Goal: Task Accomplishment & Management: Manage account settings

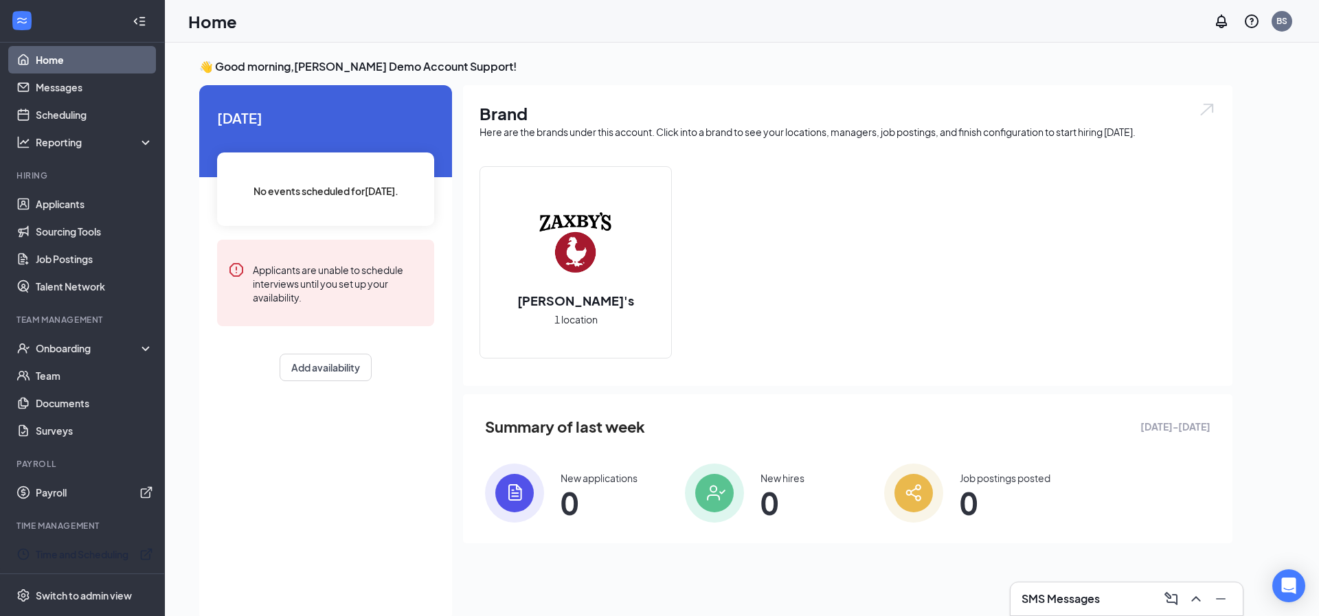
scroll to position [29, 0]
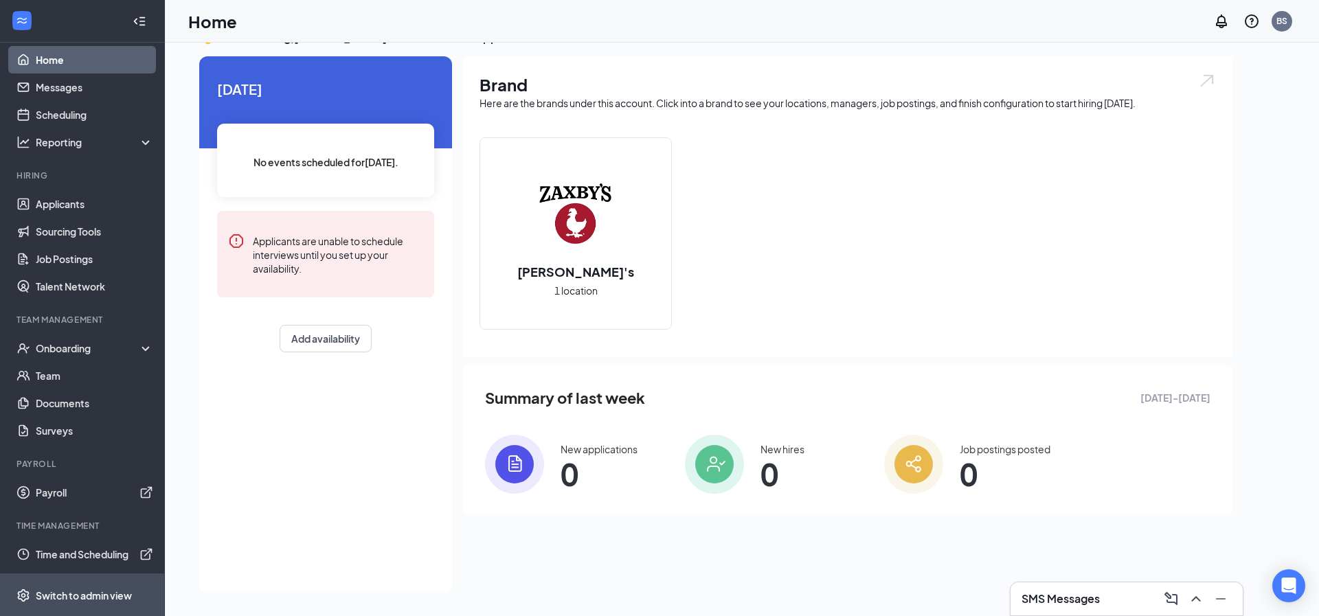
click at [49, 596] on div "Switch to admin view" at bounding box center [84, 596] width 96 height 14
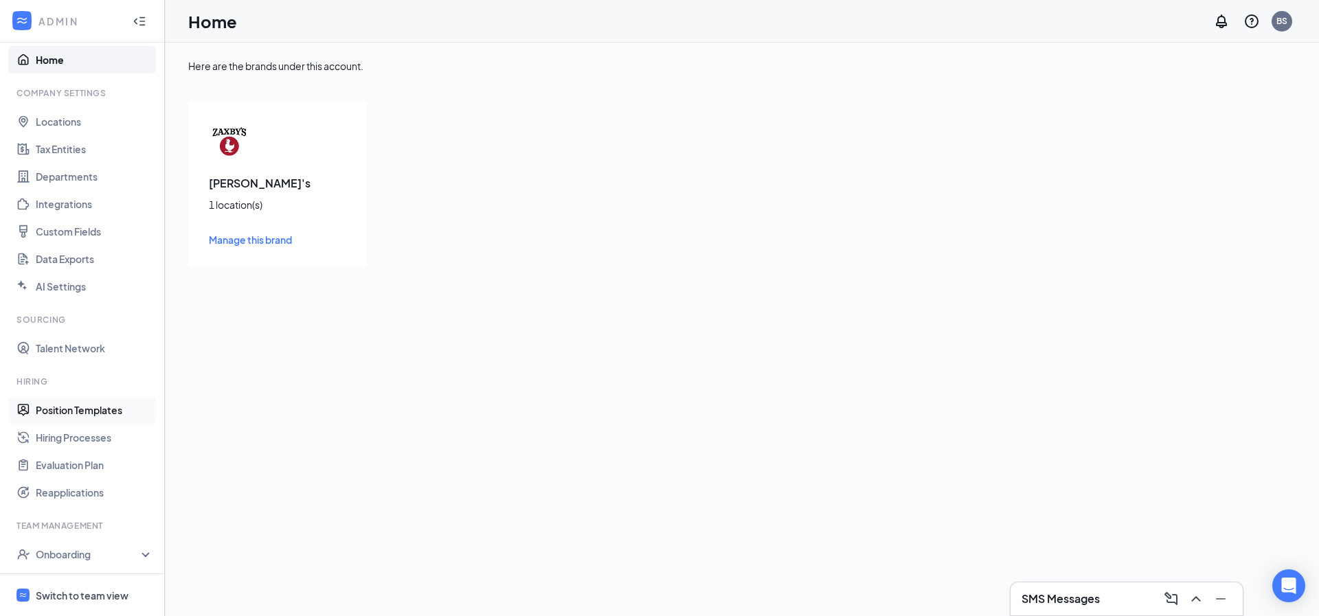
click at [75, 409] on link "Position Templates" at bounding box center [94, 409] width 117 height 27
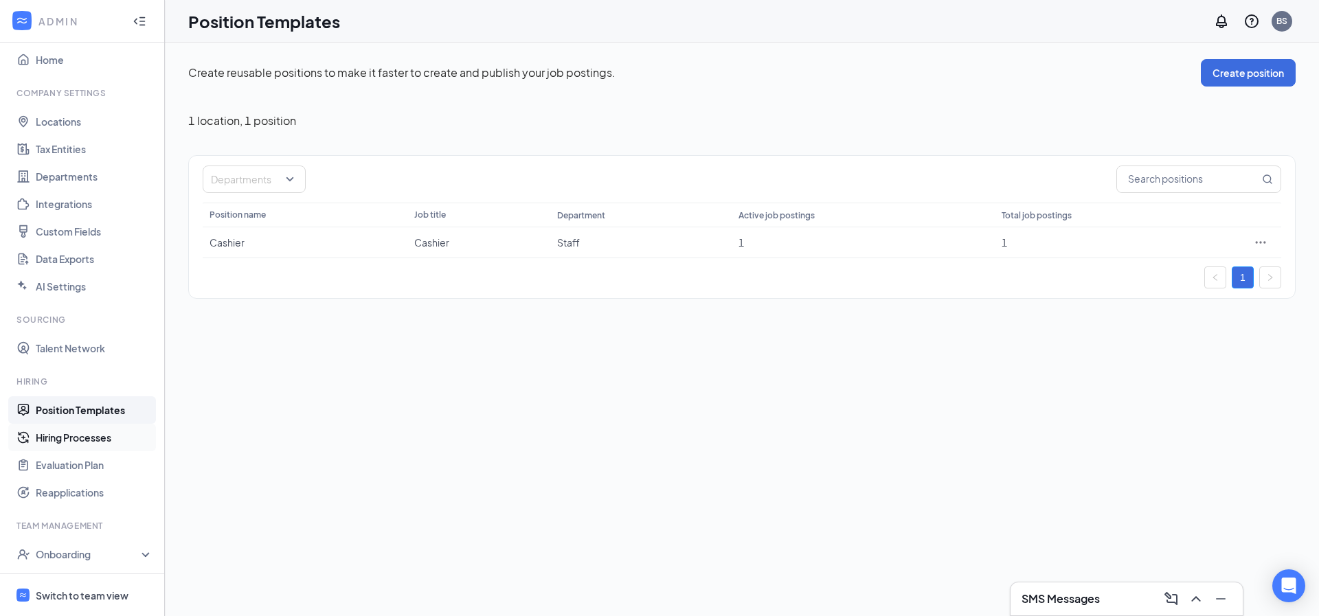
click at [75, 431] on link "Hiring Processes" at bounding box center [94, 437] width 117 height 27
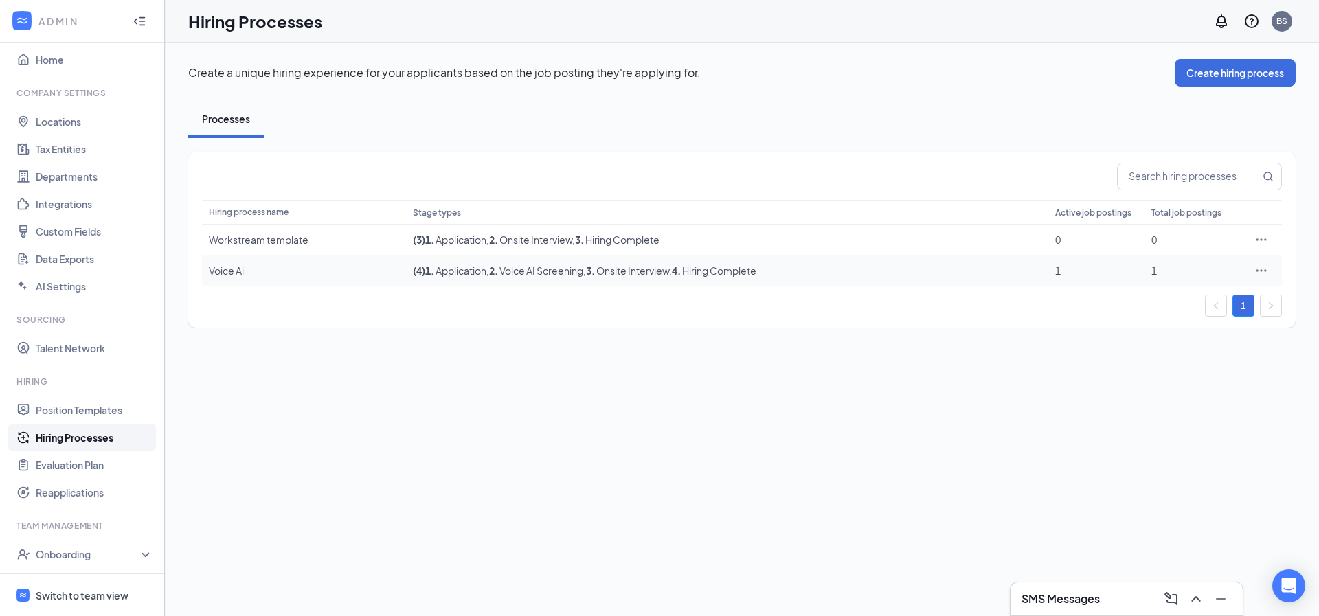
click at [1258, 269] on icon "Ellipses" at bounding box center [1261, 271] width 14 height 14
click at [1163, 299] on span "Edit" at bounding box center [1198, 298] width 118 height 15
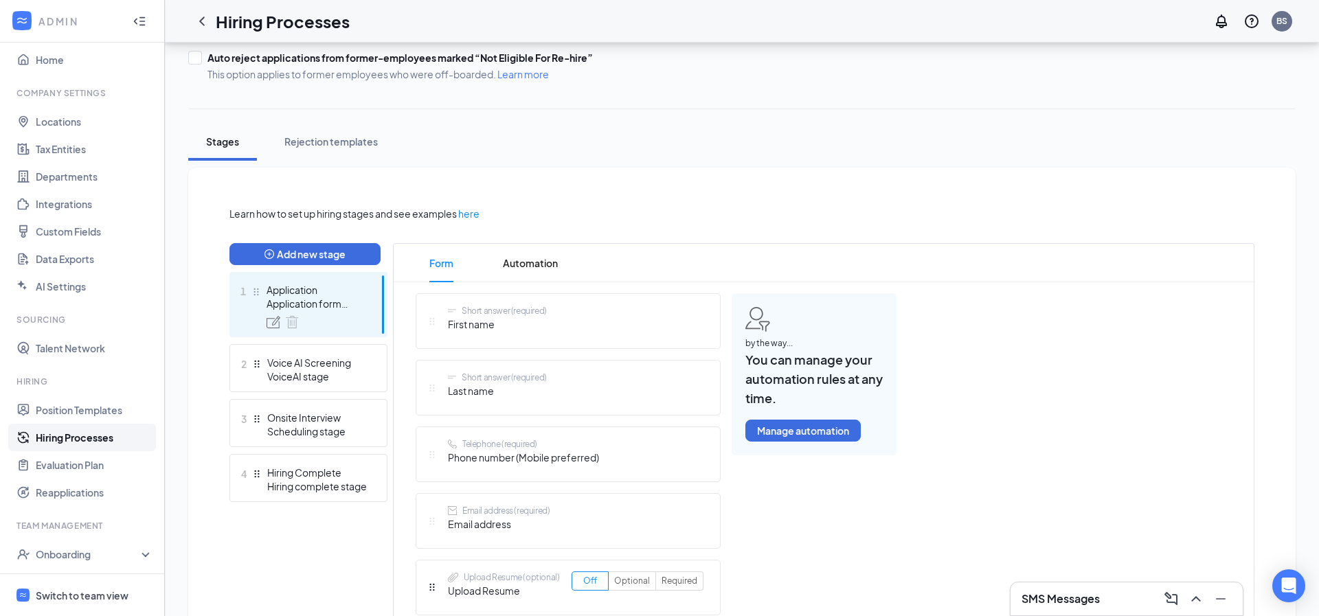
scroll to position [178, 0]
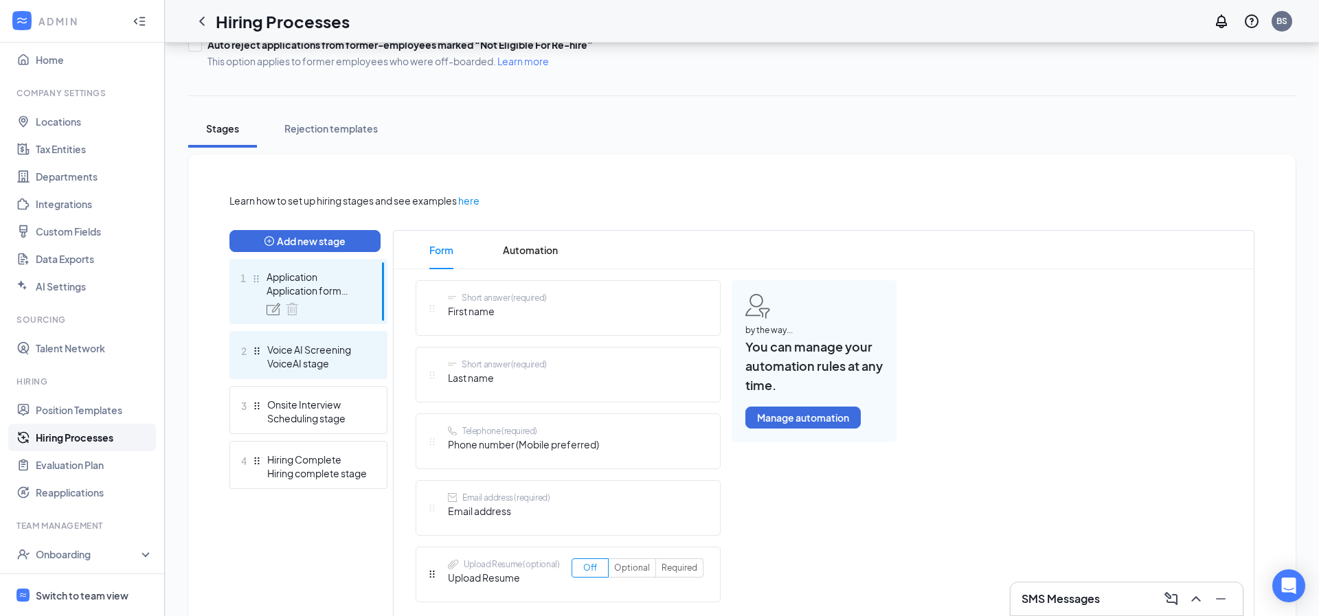
click at [314, 357] on div "VoiceAI stage" at bounding box center [317, 363] width 100 height 14
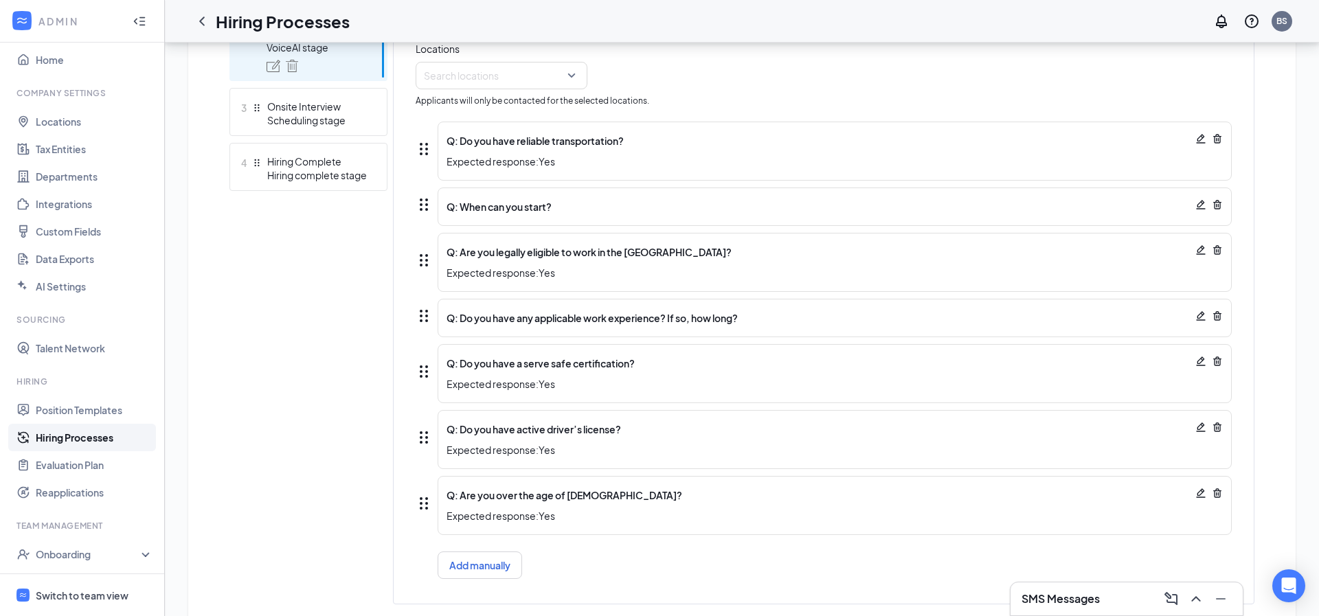
scroll to position [475, 0]
click at [1219, 205] on icon "Trash" at bounding box center [1217, 205] width 8 height 9
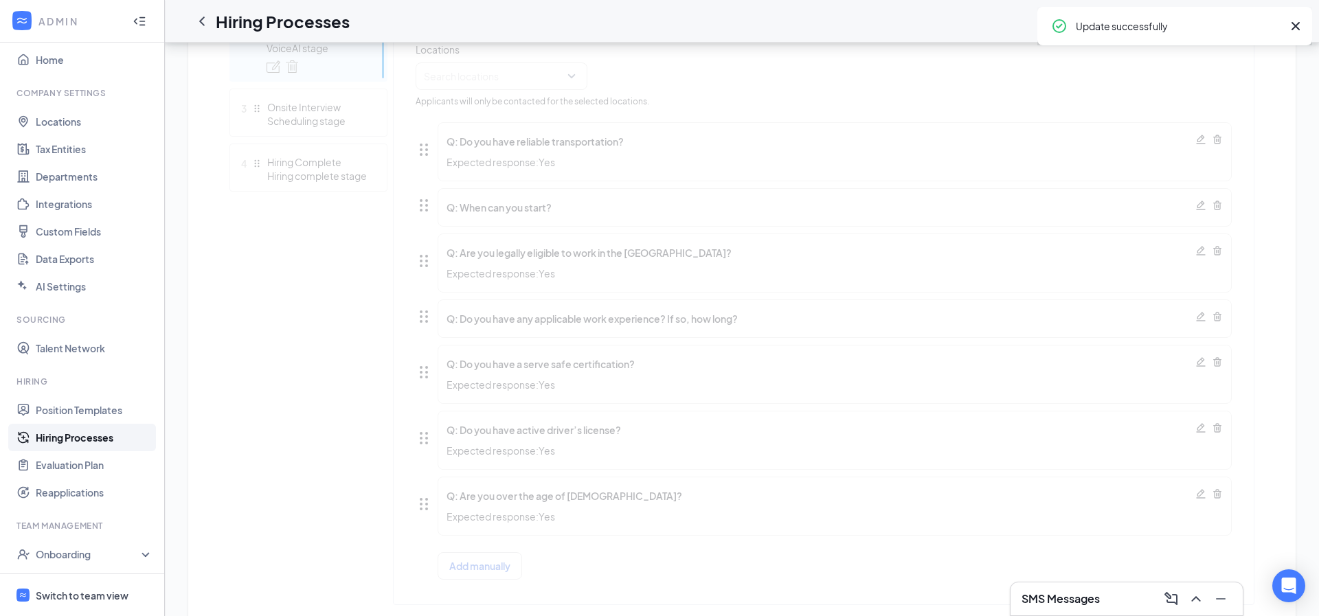
scroll to position [474, 0]
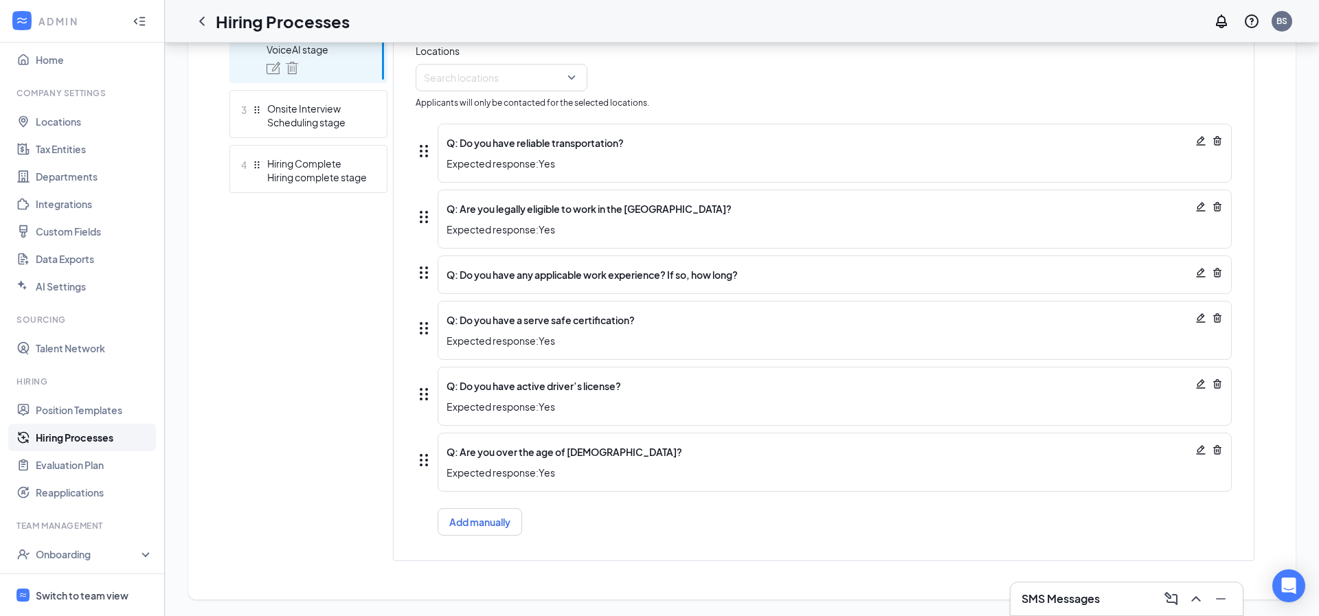
click at [1219, 318] on icon "Trash" at bounding box center [1217, 318] width 11 height 11
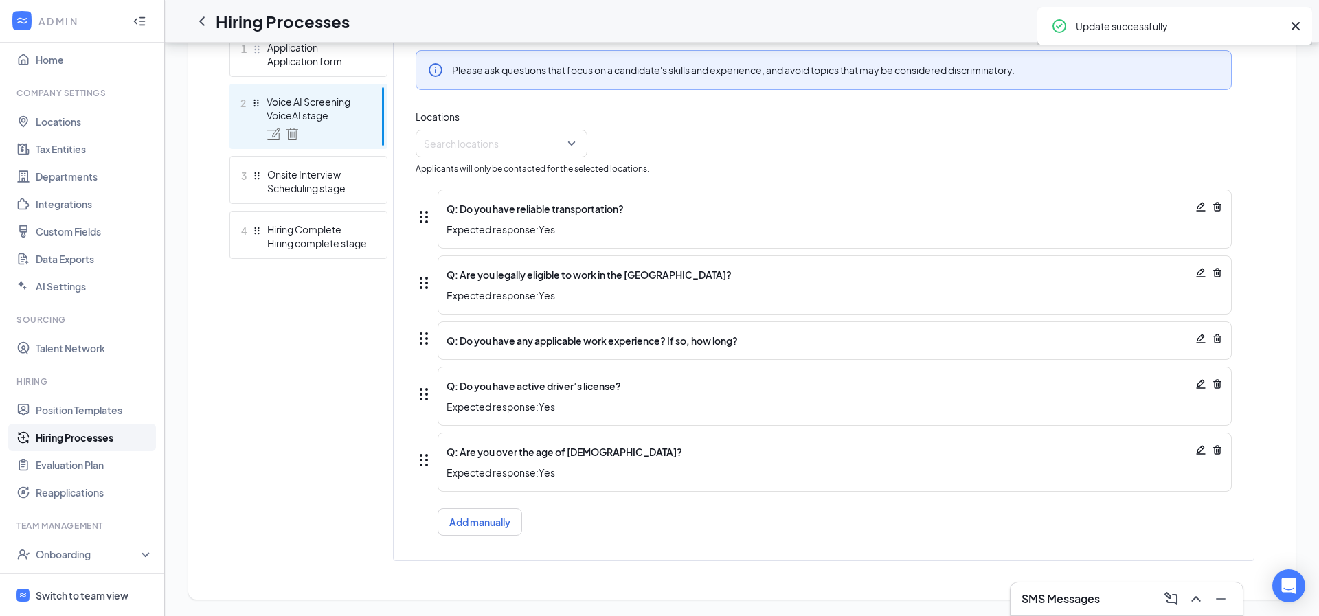
scroll to position [408, 0]
click at [1220, 385] on icon "Trash" at bounding box center [1217, 383] width 8 height 9
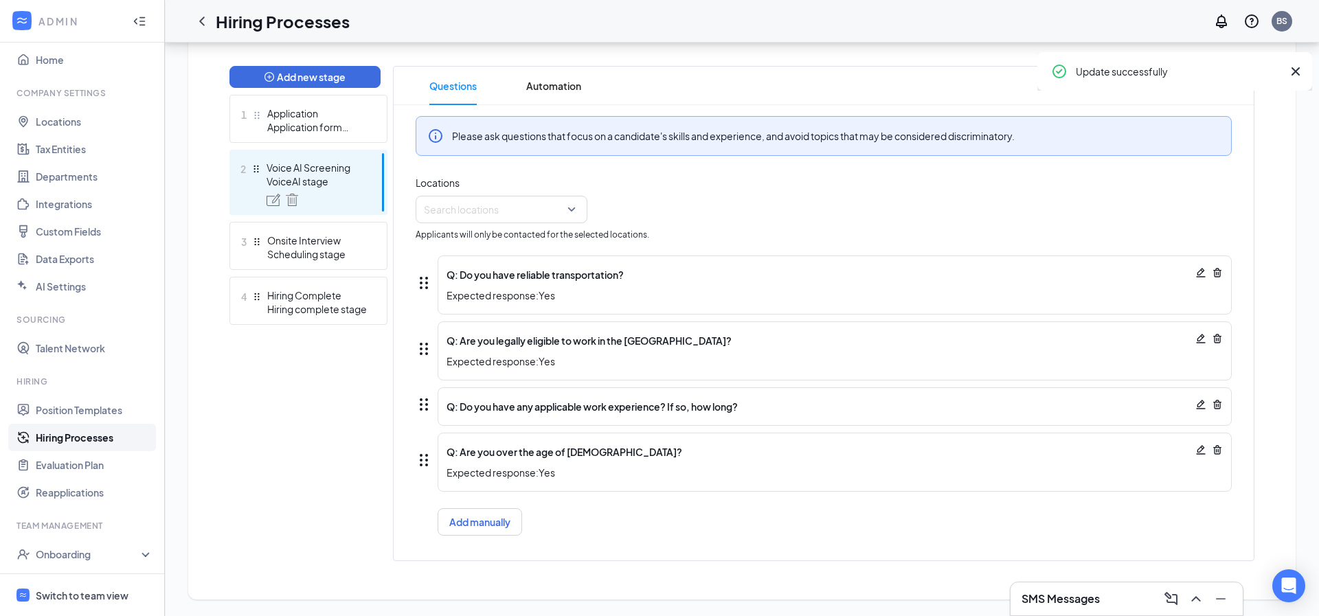
scroll to position [342, 0]
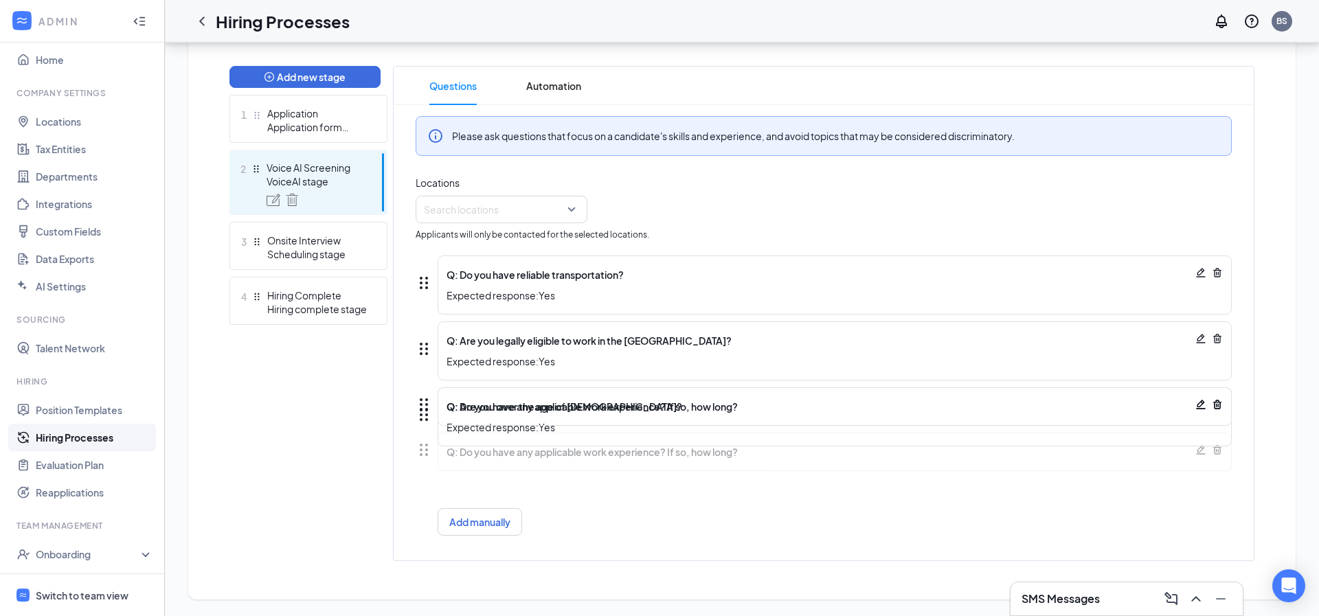
drag, startPoint x: 427, startPoint y: 401, endPoint x: 423, endPoint y: 460, distance: 58.5
click at [423, 460] on div "Q: Do you have reliable transportation? Expected response: Yes Q: Are you legal…" at bounding box center [824, 396] width 816 height 308
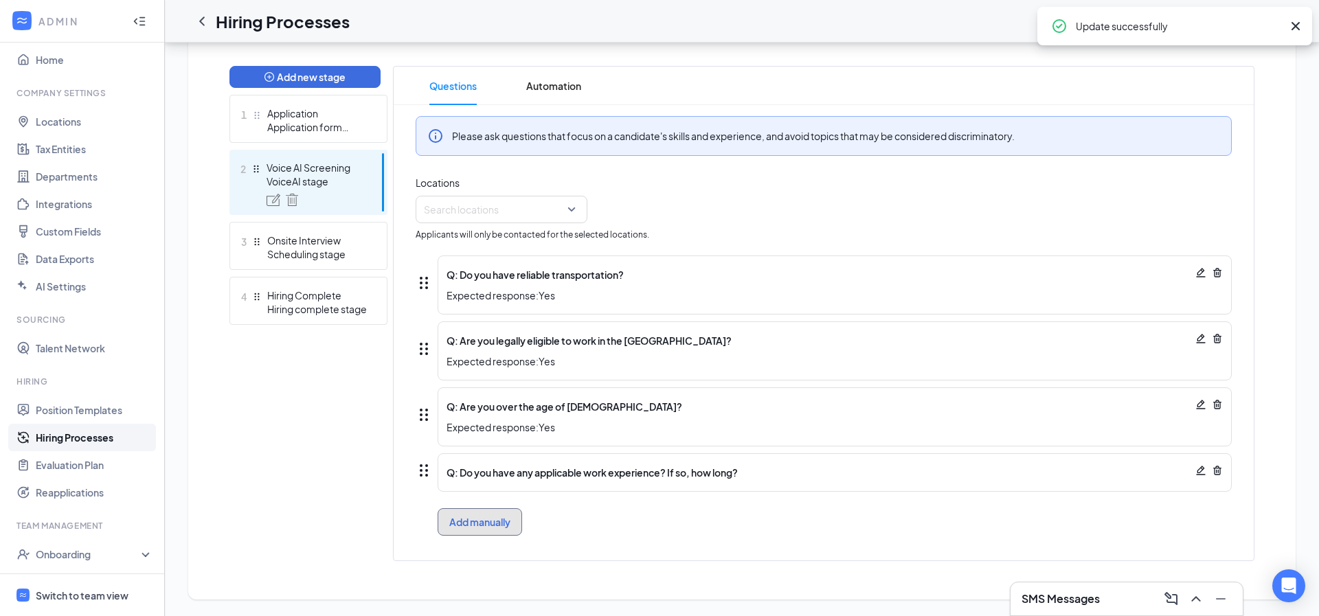
click at [473, 521] on button "Add manually" at bounding box center [480, 521] width 84 height 27
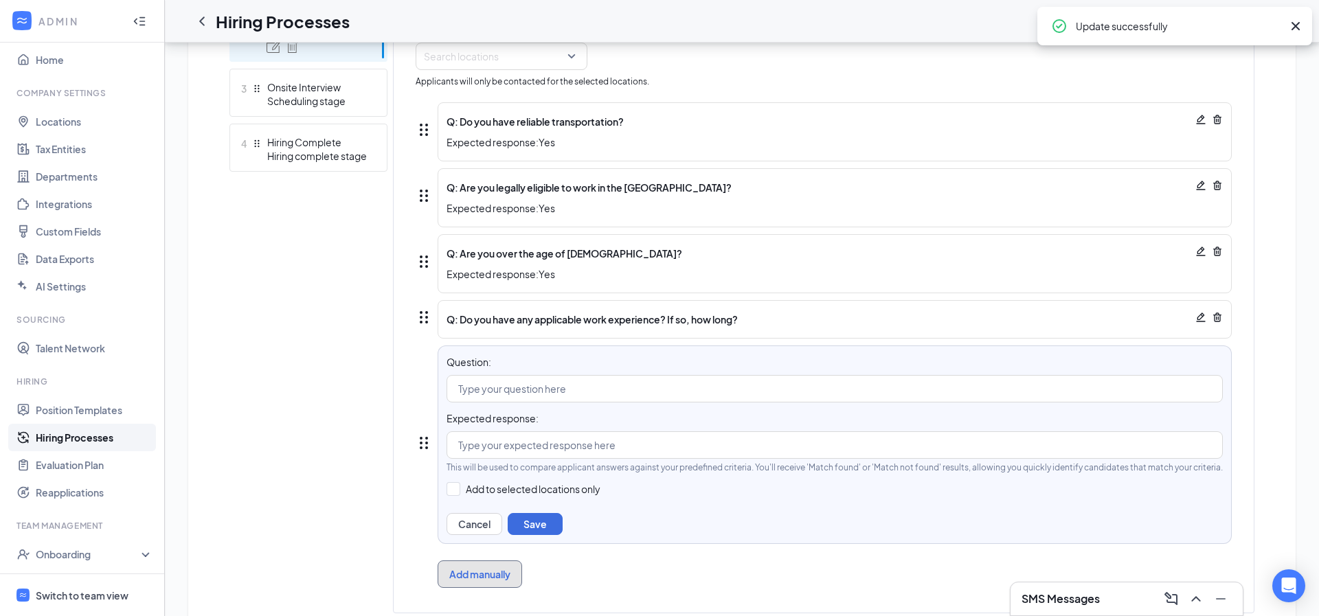
scroll to position [508, 0]
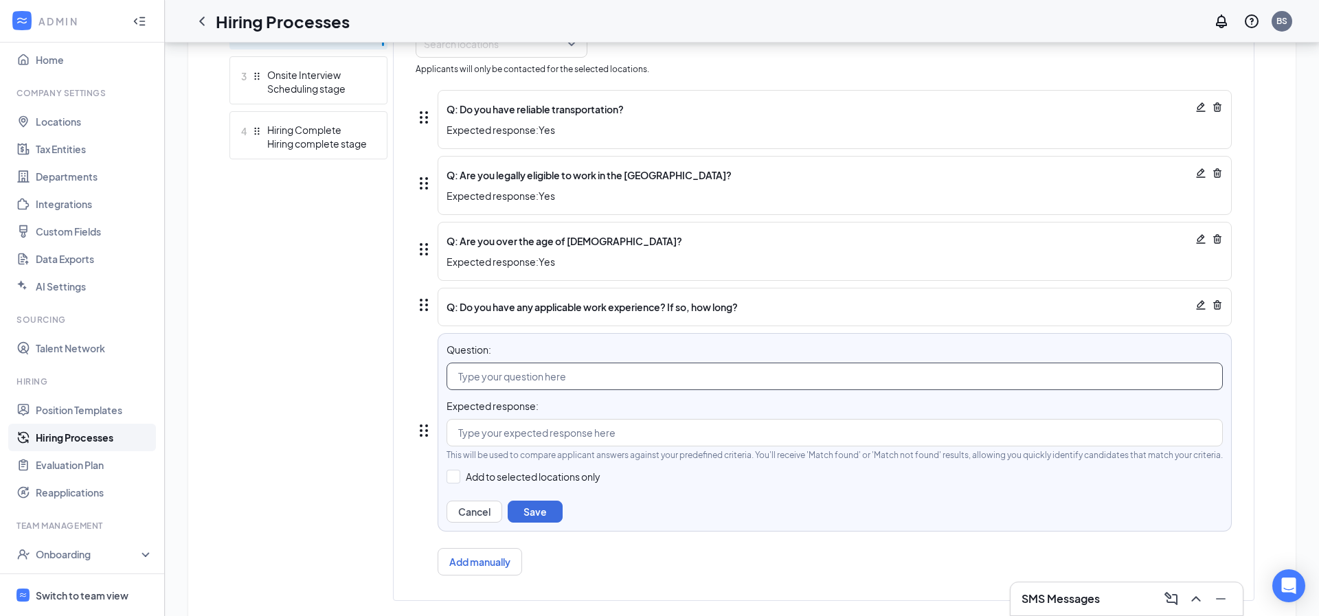
click at [521, 374] on input "text" at bounding box center [834, 376] width 776 height 27
type input "Who is the best band from the 80's"
click at [501, 440] on input "text" at bounding box center [834, 432] width 776 height 27
paste input "Guns N' Roses"
click at [687, 435] on input "The only acceptable response is Guns N' Roses" at bounding box center [834, 432] width 776 height 27
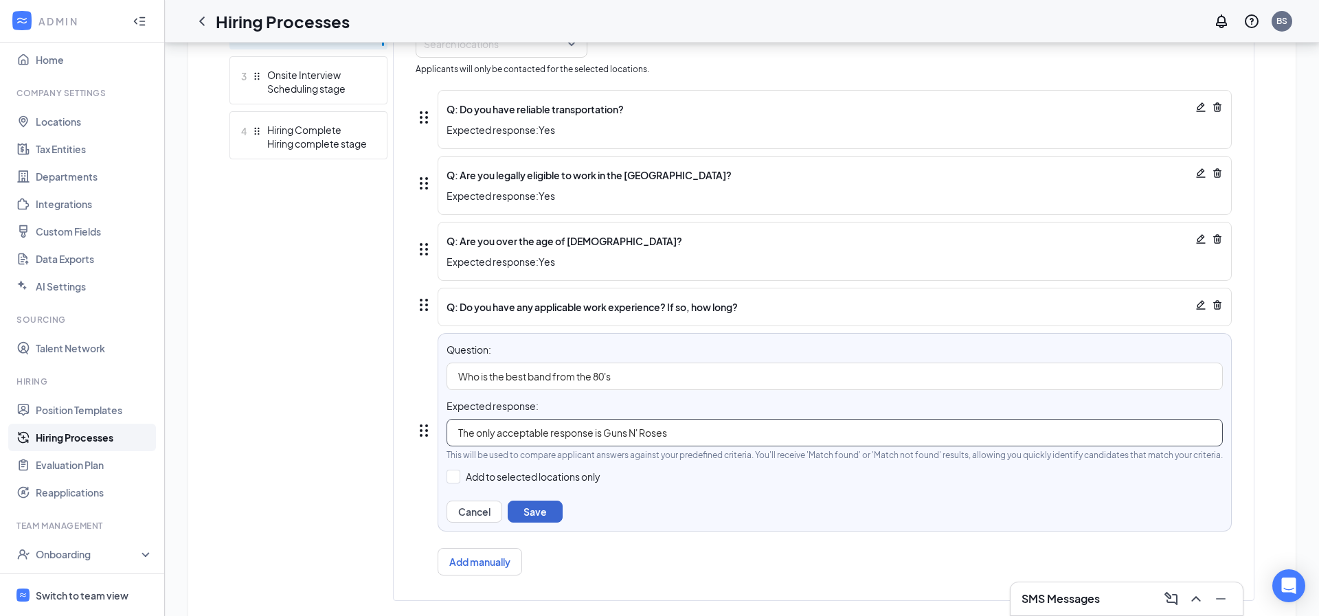
type input "The only acceptable response is Guns N' Roses"
click at [536, 510] on button "Save" at bounding box center [535, 512] width 55 height 22
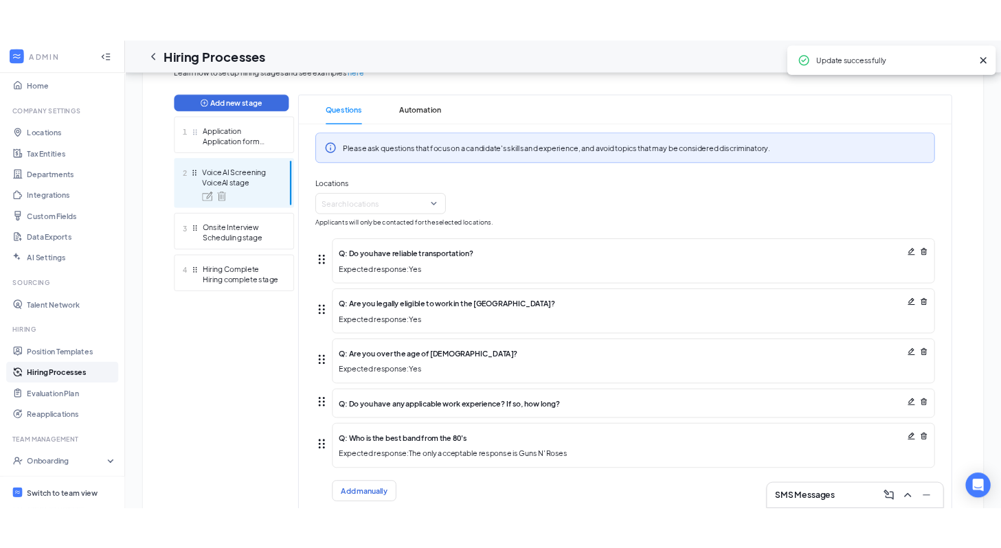
scroll to position [0, 0]
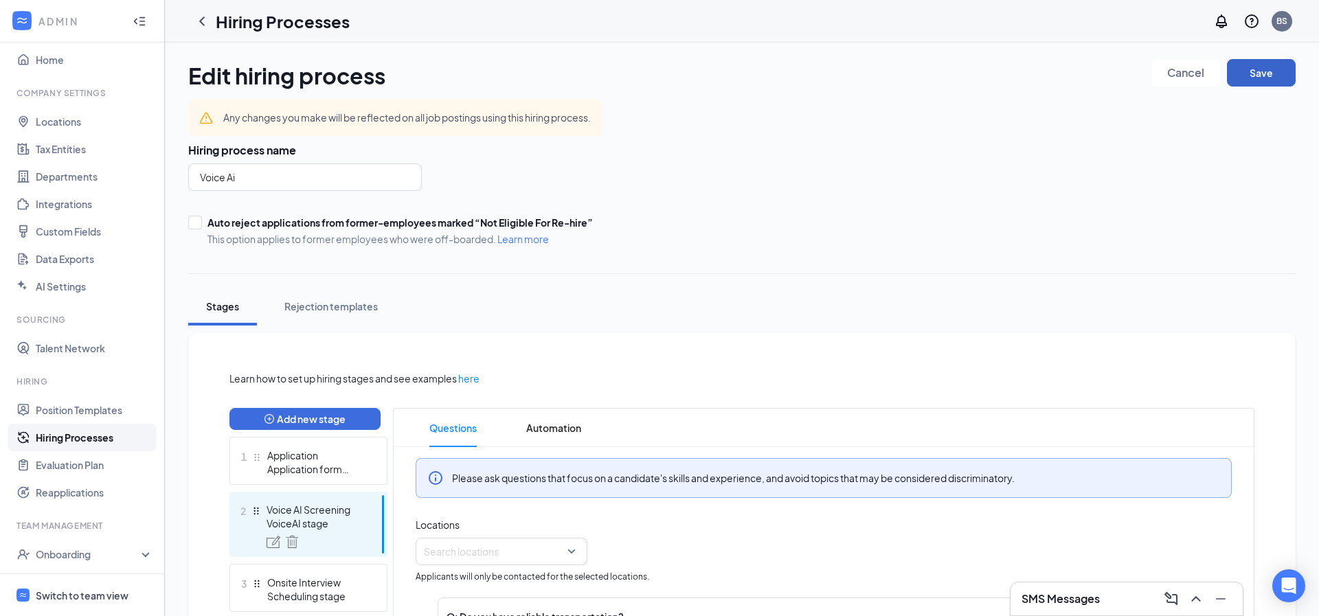
click at [1270, 73] on button "Save" at bounding box center [1261, 72] width 69 height 27
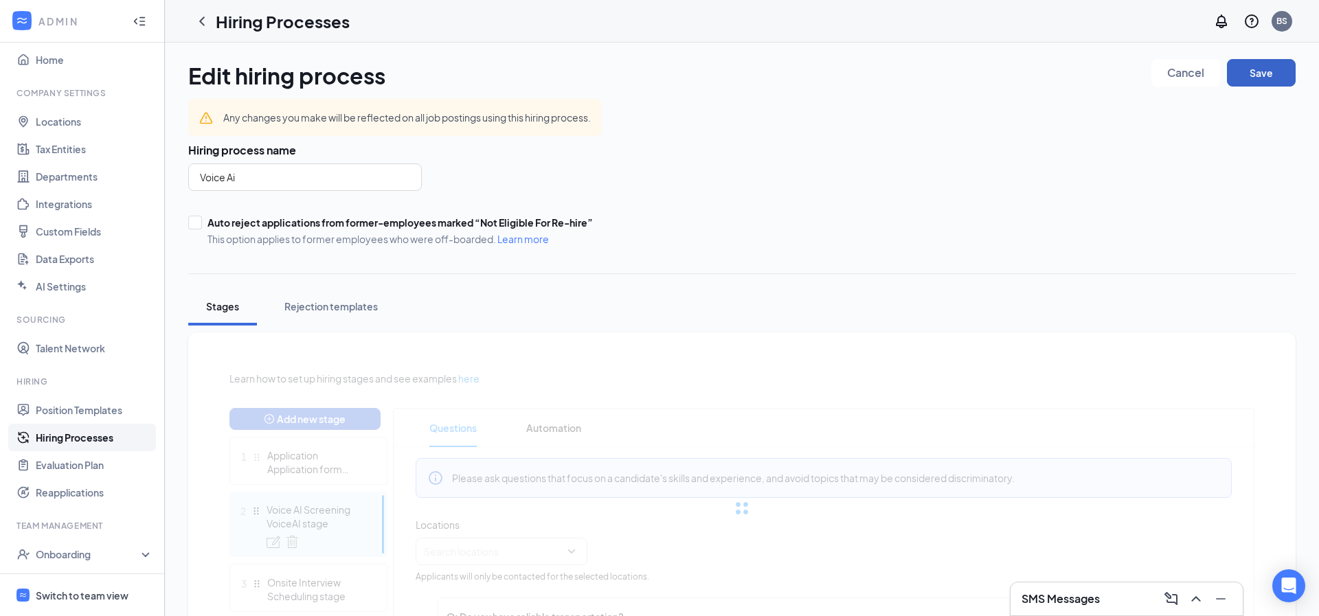
click at [1270, 69] on button "Save" at bounding box center [1261, 72] width 69 height 27
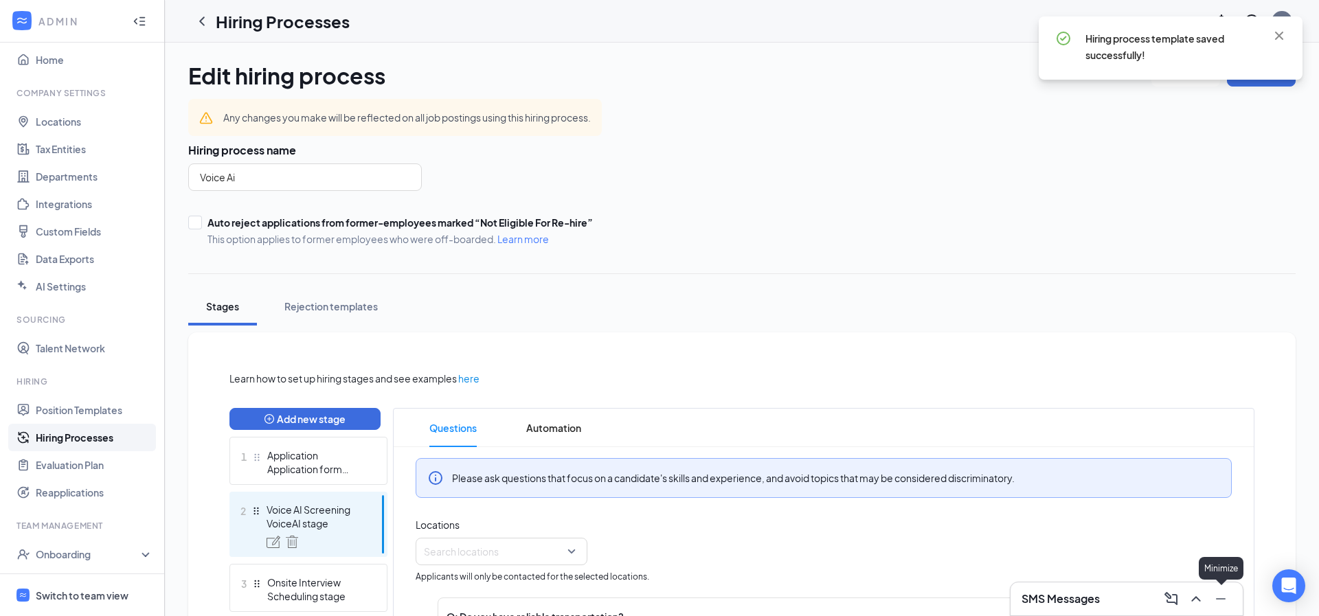
click at [1216, 598] on icon "Minimize" at bounding box center [1220, 599] width 16 height 16
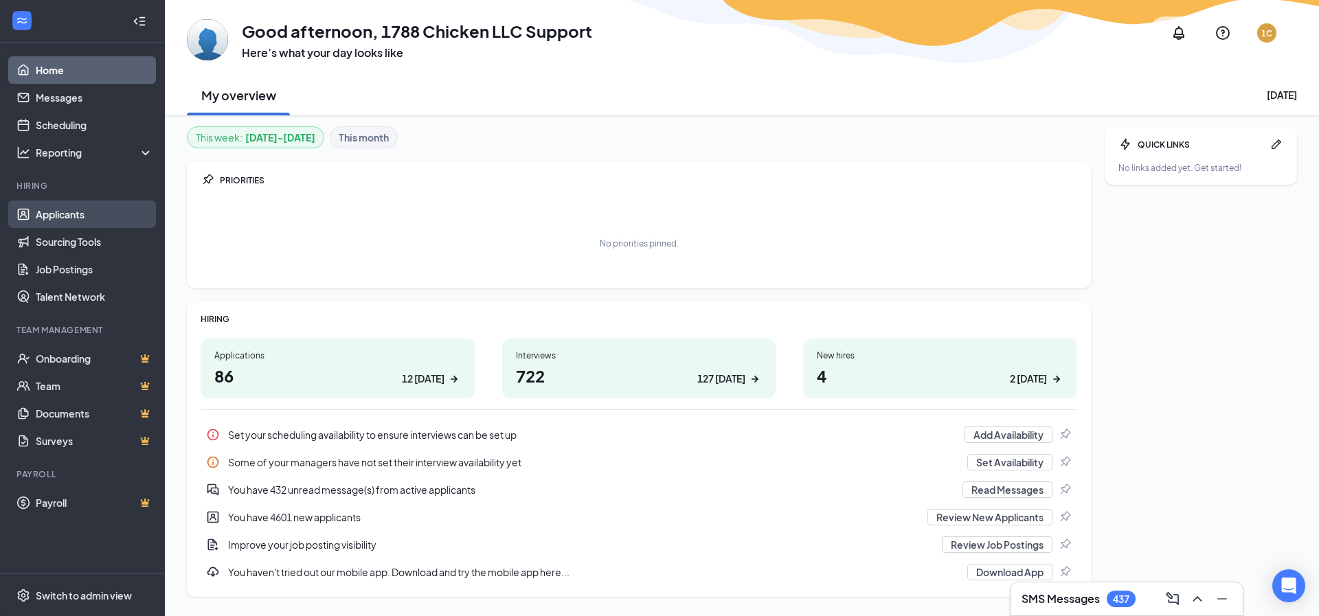
click at [65, 210] on link "Applicants" at bounding box center [94, 214] width 117 height 27
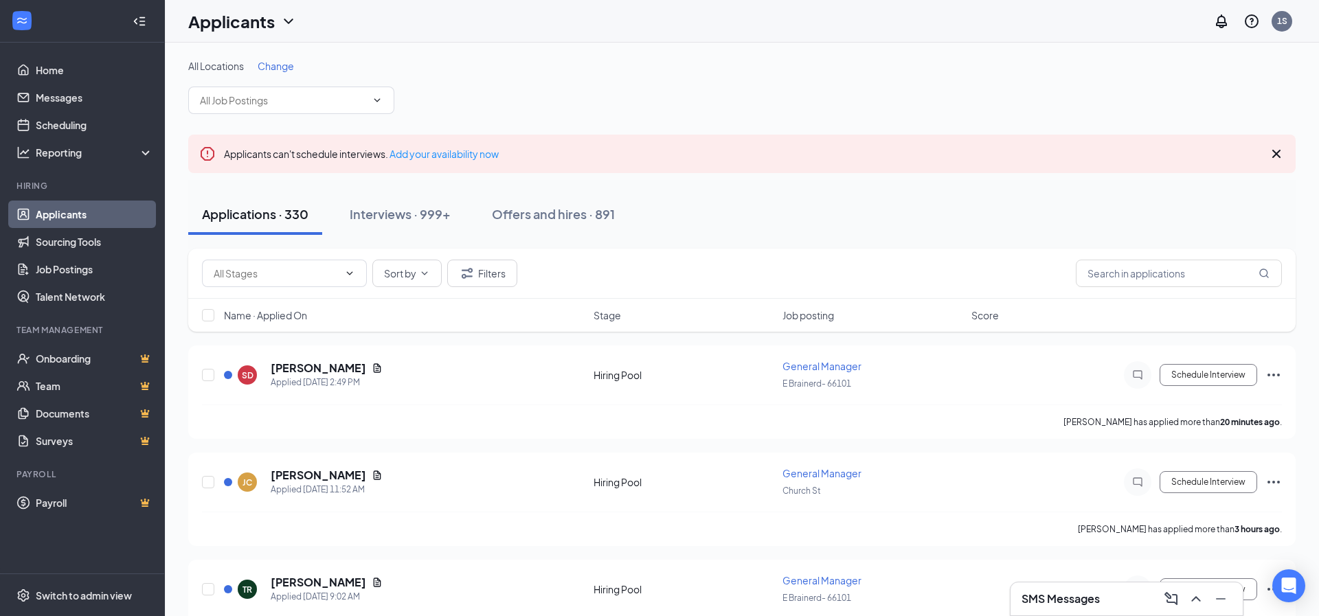
click at [270, 61] on span "Change" at bounding box center [276, 66] width 36 height 12
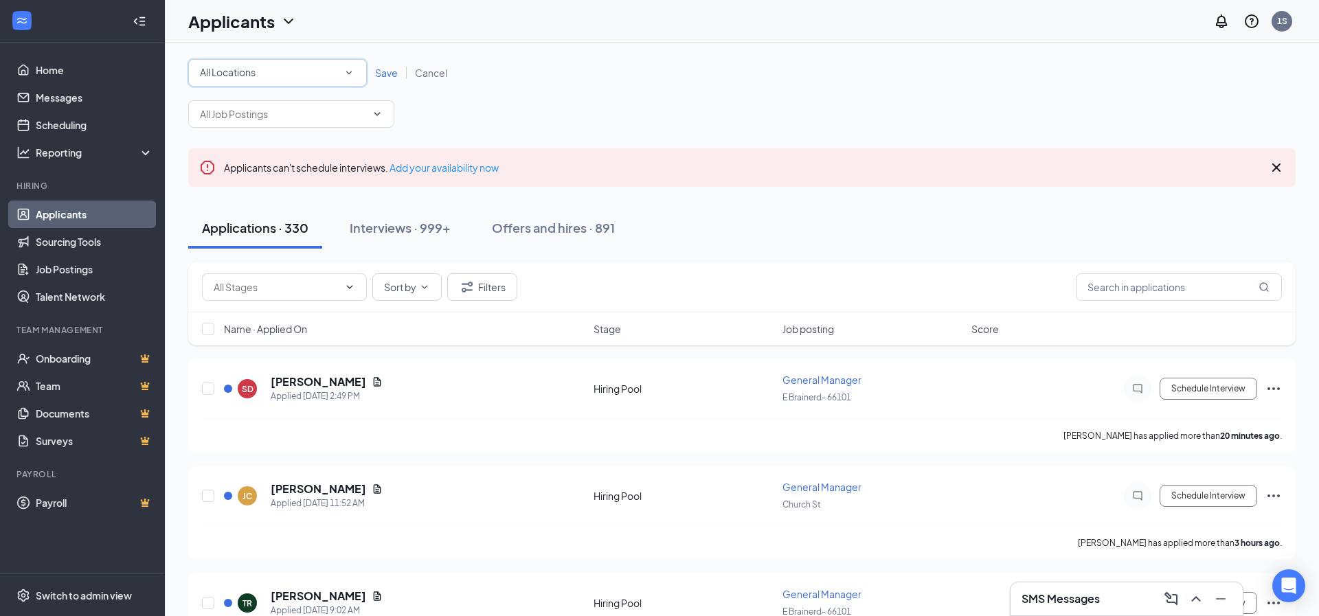
click at [263, 80] on div "All Locations" at bounding box center [277, 73] width 155 height 16
type input "hoover"
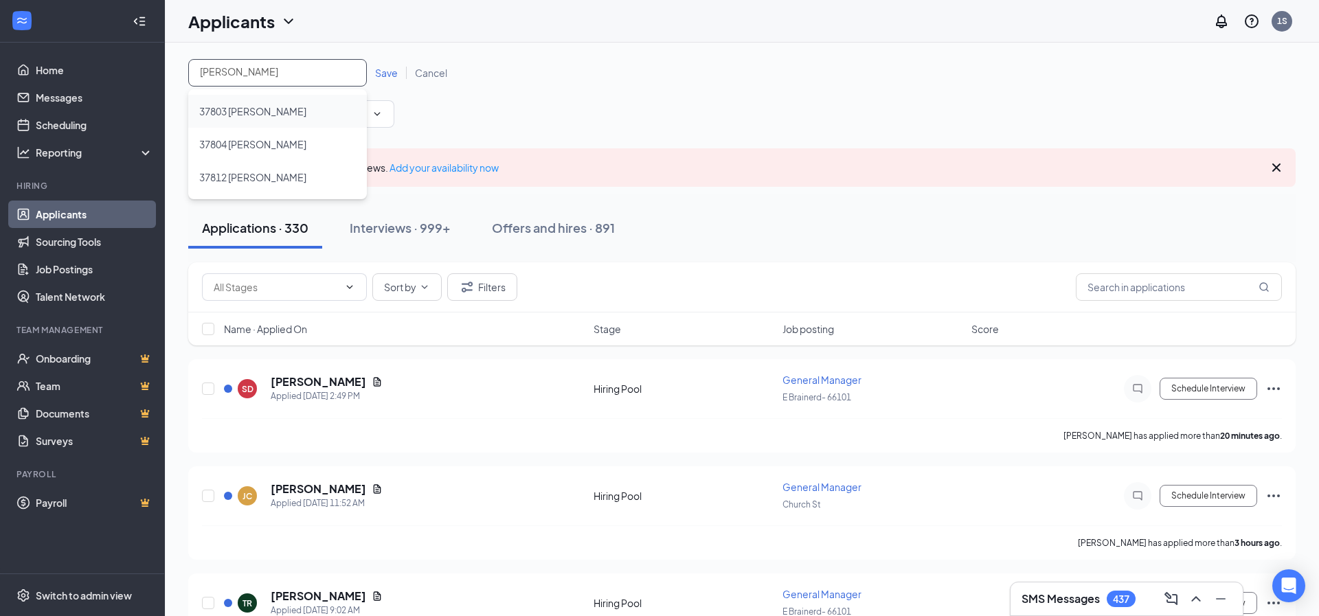
click at [292, 111] on div "37803 Hoover" at bounding box center [277, 111] width 157 height 16
click at [387, 76] on span "Save" at bounding box center [386, 73] width 23 height 12
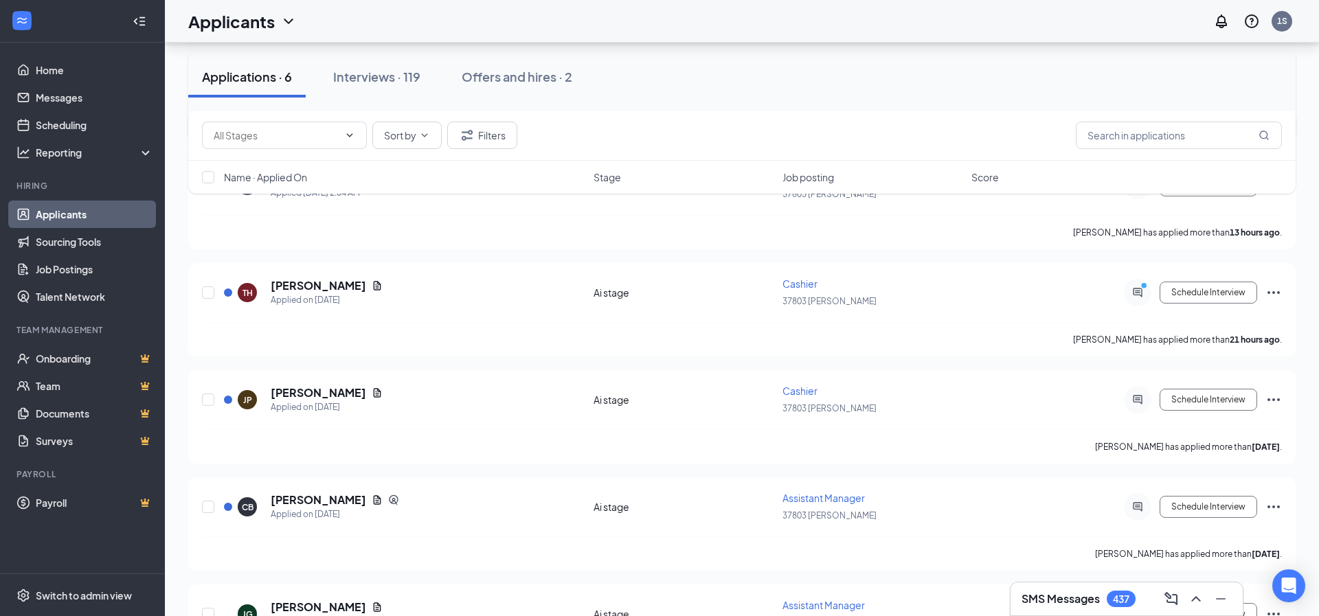
scroll to position [377, 0]
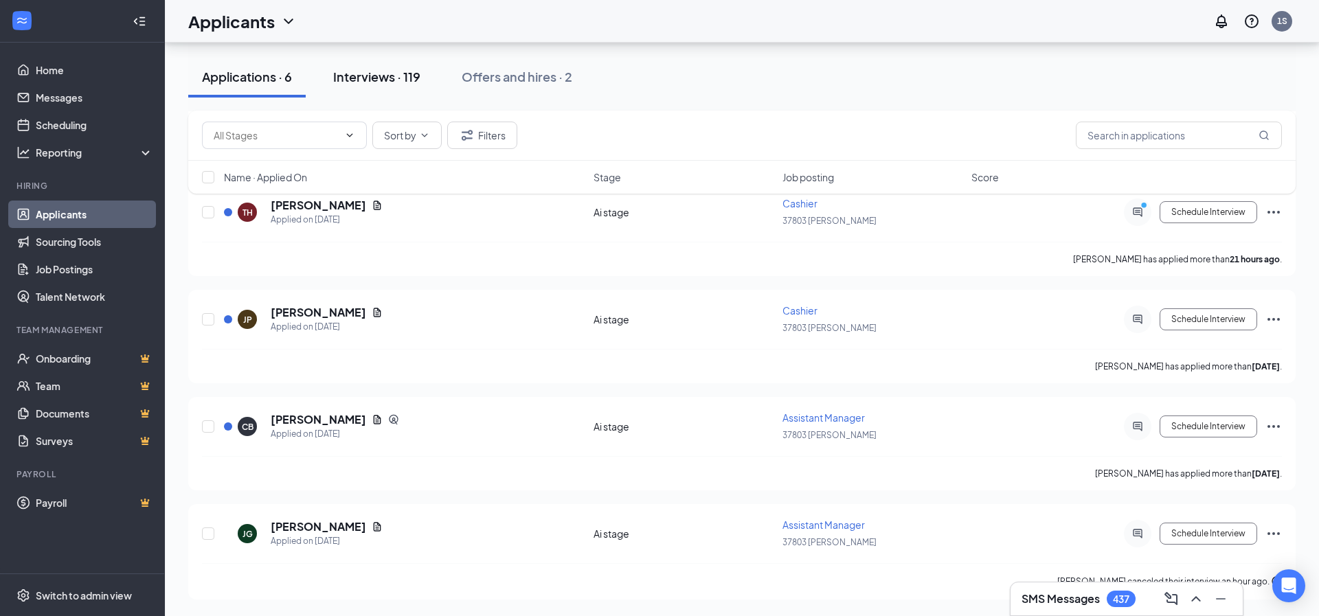
click at [378, 80] on div "Interviews · 119" at bounding box center [376, 76] width 87 height 17
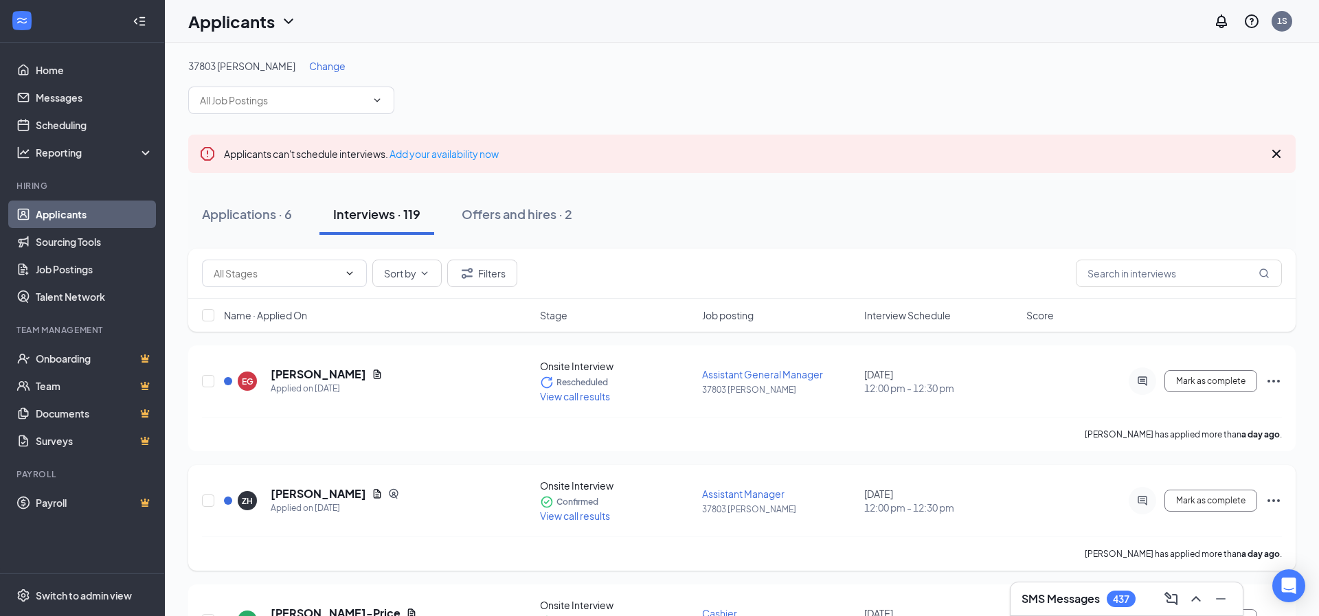
click at [572, 517] on span "View call results" at bounding box center [575, 516] width 70 height 12
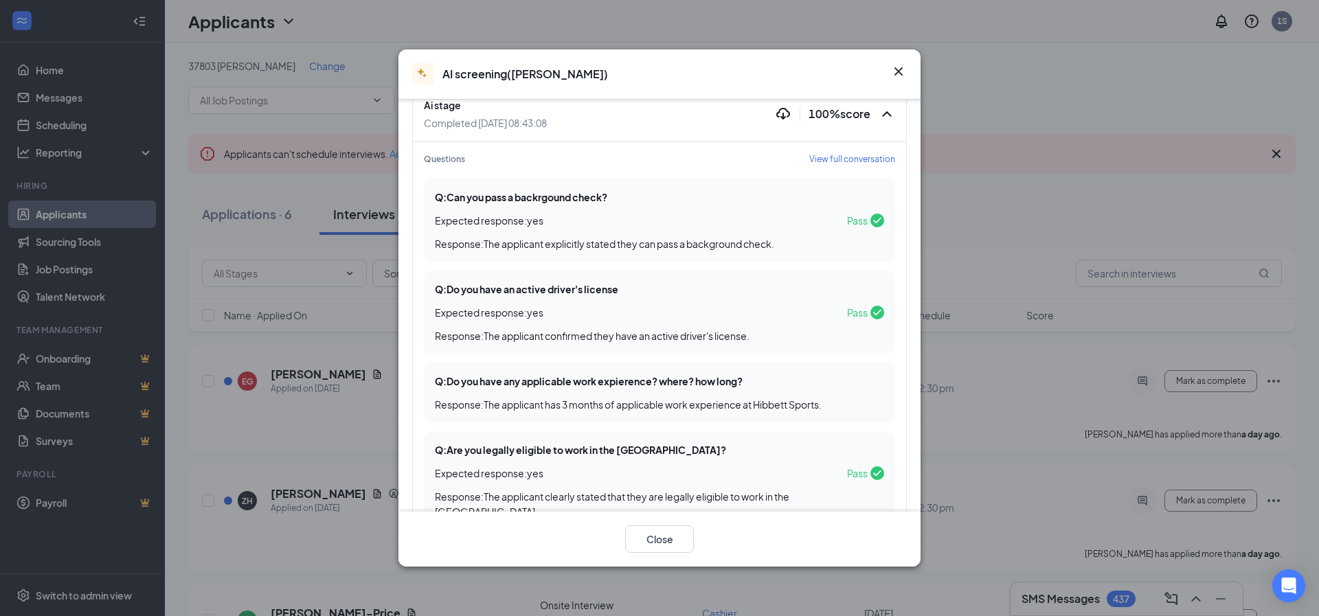
scroll to position [169, 0]
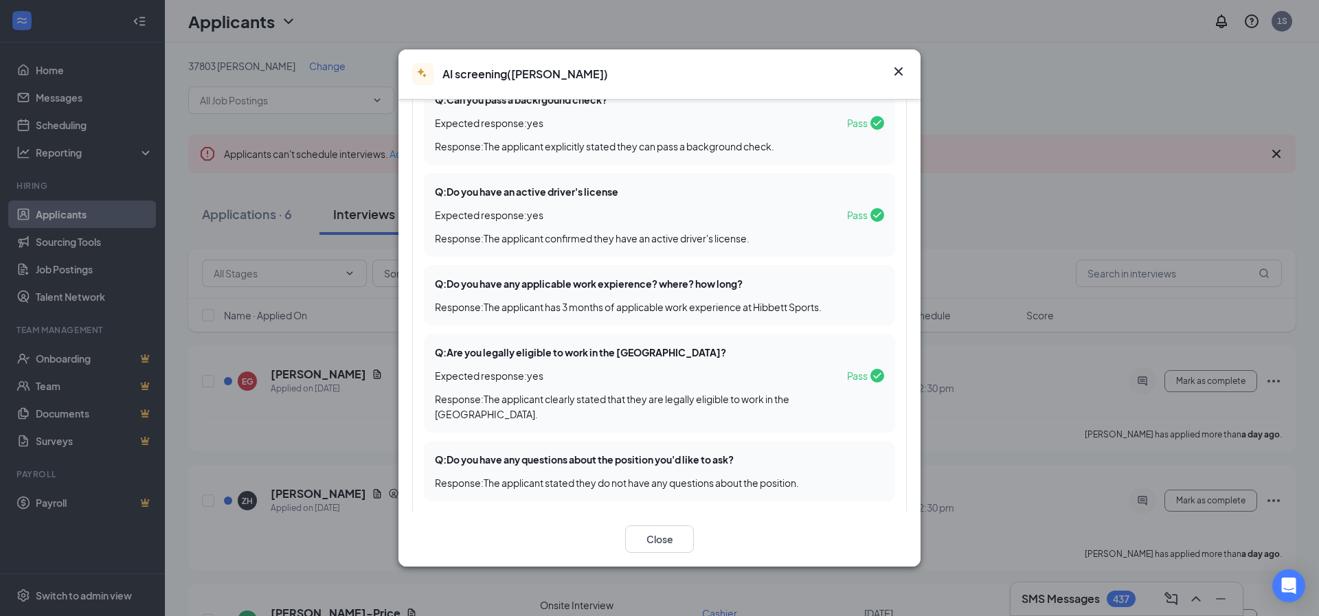
click at [901, 71] on icon "Cross" at bounding box center [898, 71] width 16 height 16
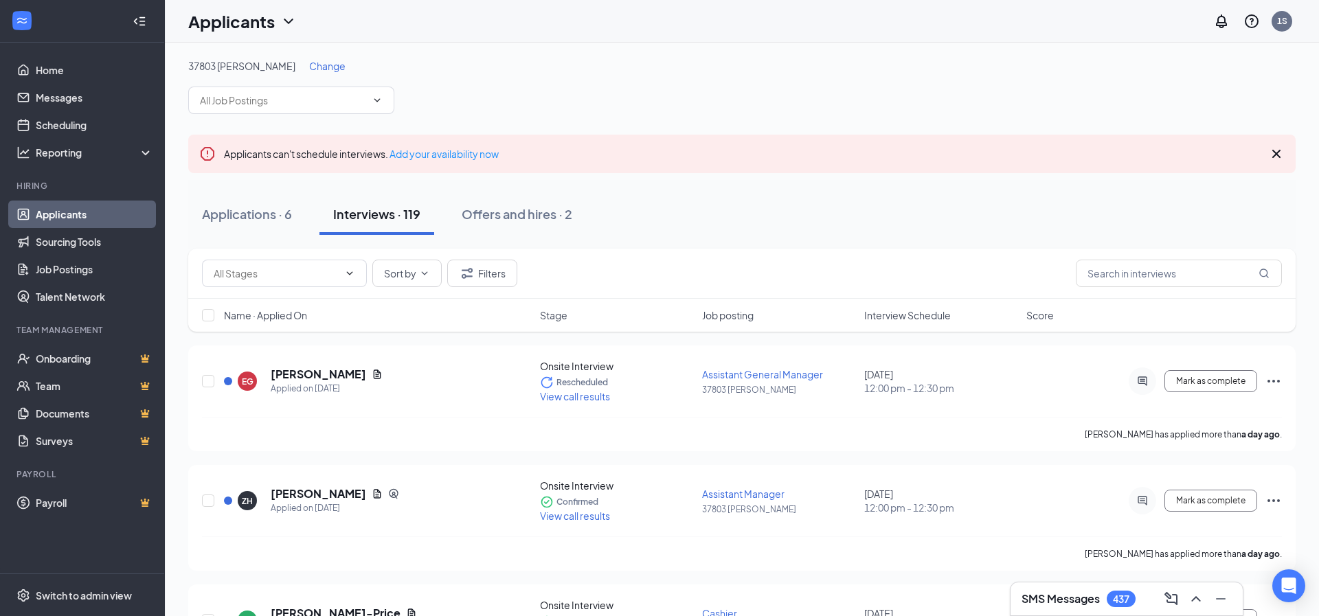
click at [1273, 152] on icon "Cross" at bounding box center [1276, 154] width 8 height 8
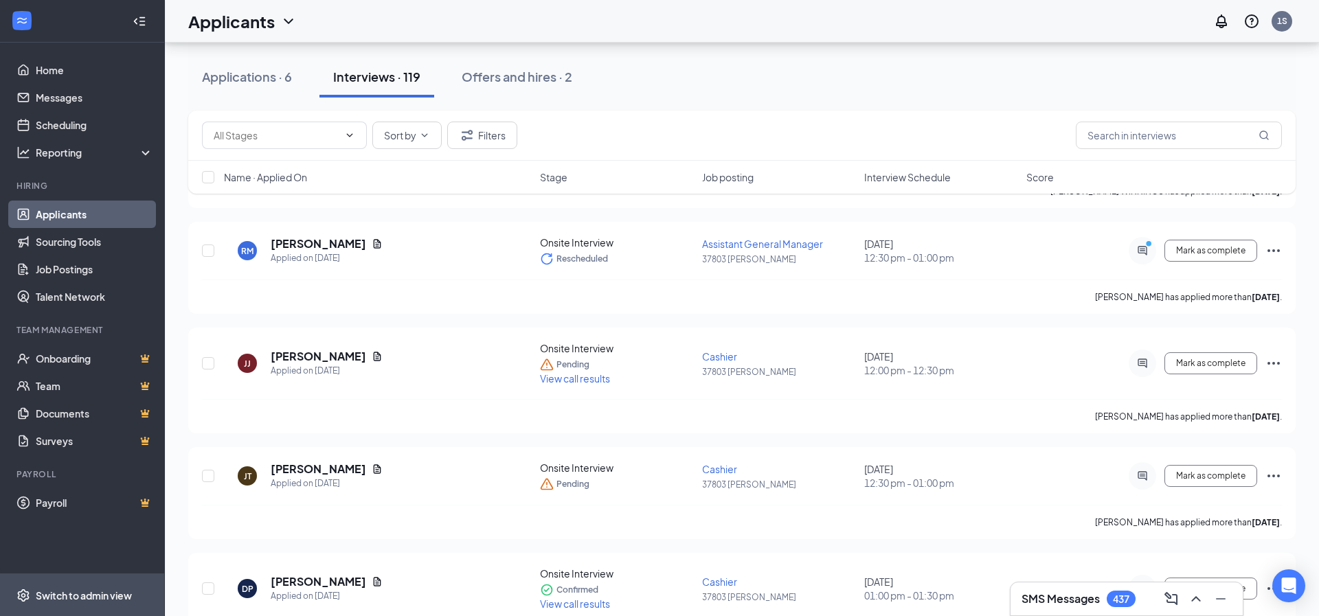
scroll to position [99, 0]
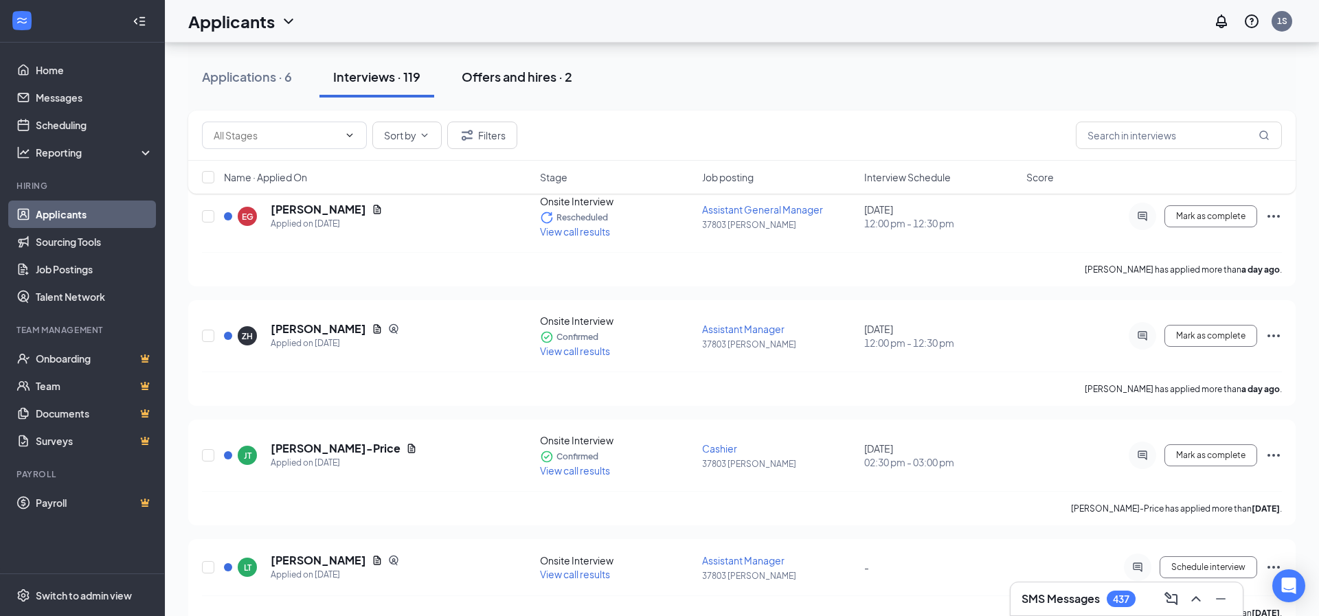
click at [517, 74] on div "Offers and hires · 2" at bounding box center [517, 76] width 111 height 17
click at [532, 87] on button "Offers and hires · 2" at bounding box center [517, 76] width 138 height 41
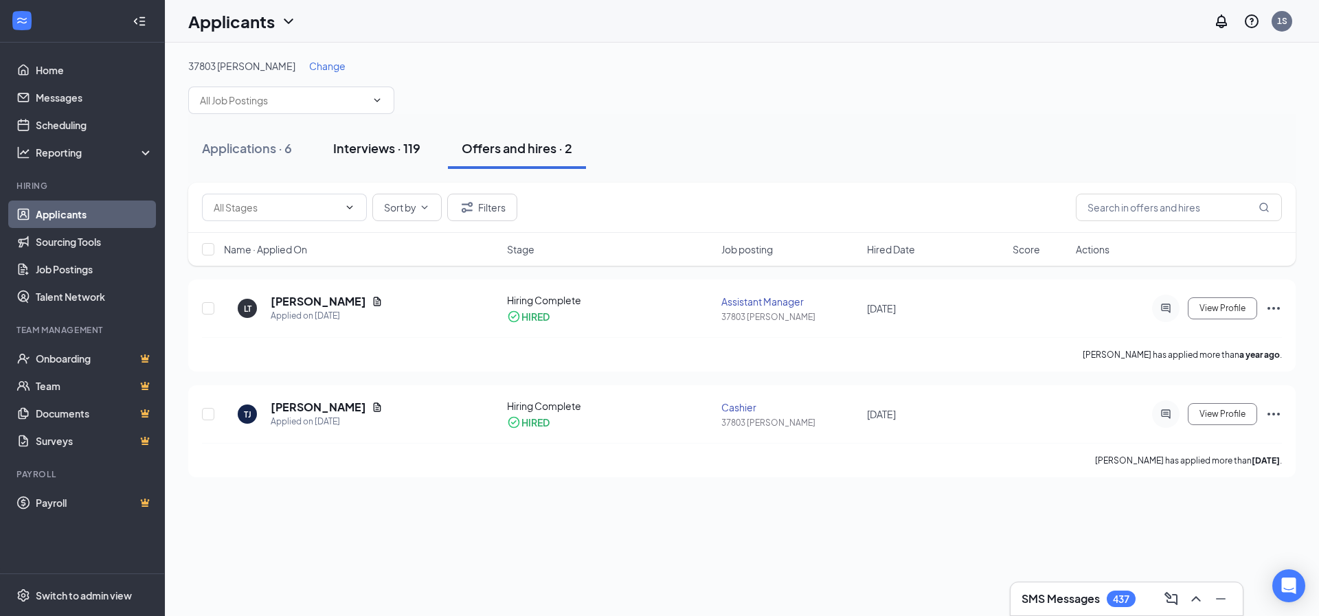
click at [383, 150] on div "Interviews · 119" at bounding box center [376, 147] width 87 height 17
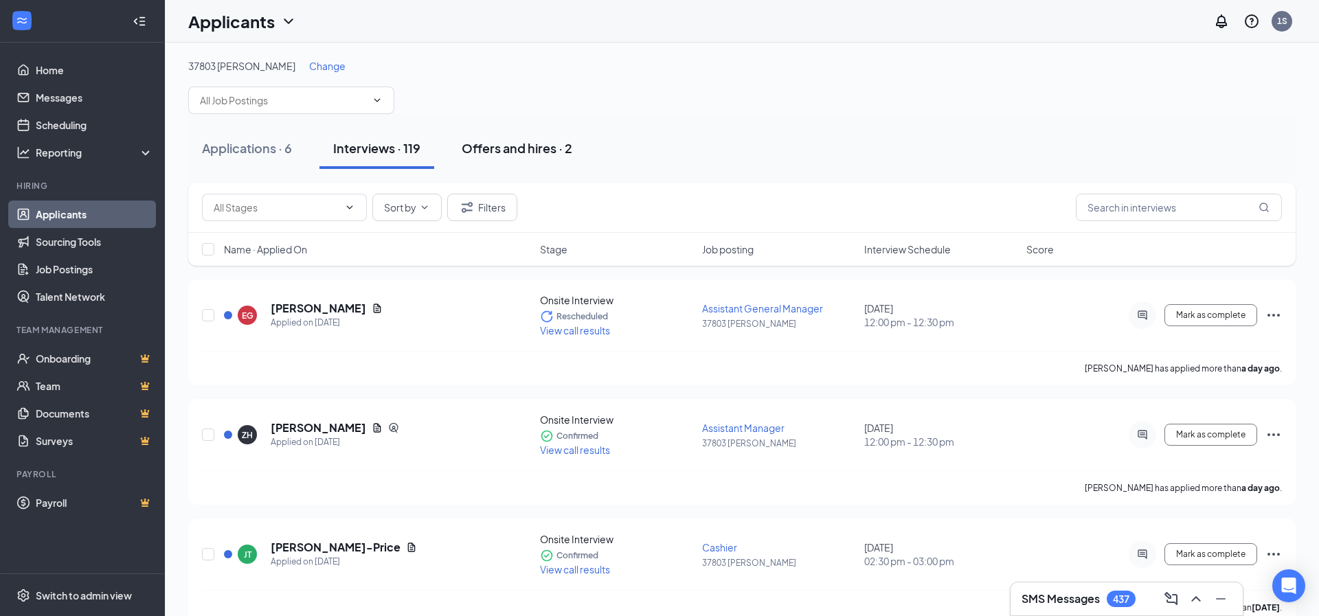
click at [506, 151] on div "Offers and hires · 2" at bounding box center [517, 147] width 111 height 17
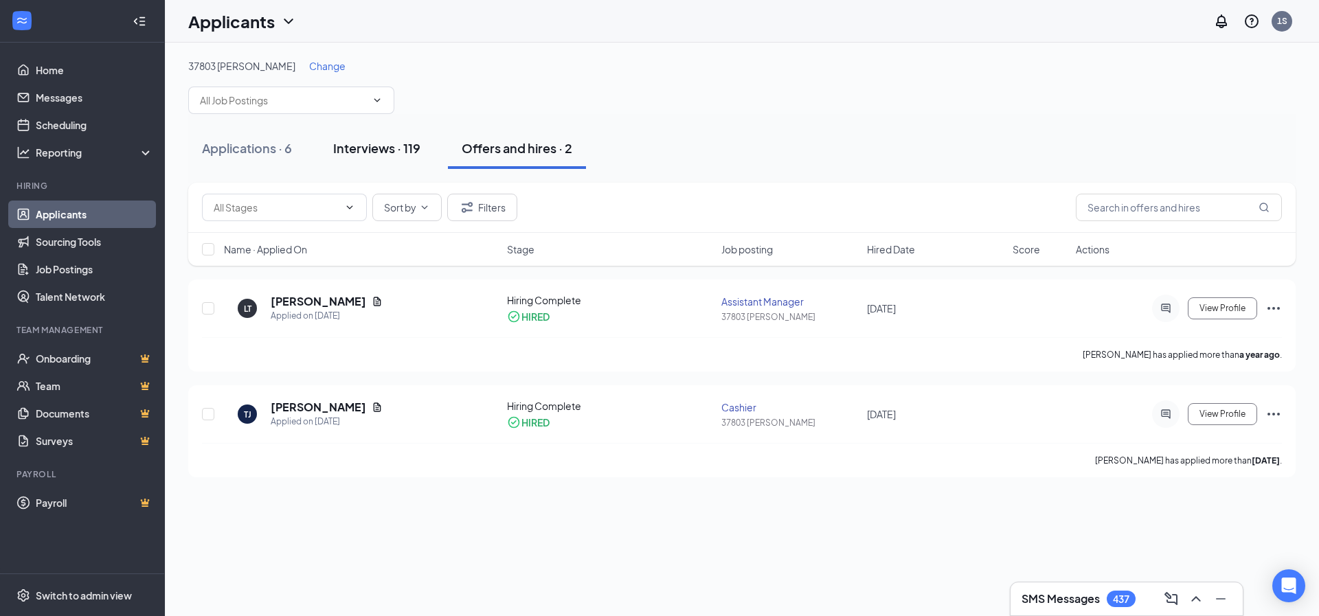
click at [379, 157] on button "Interviews · 119" at bounding box center [376, 148] width 115 height 41
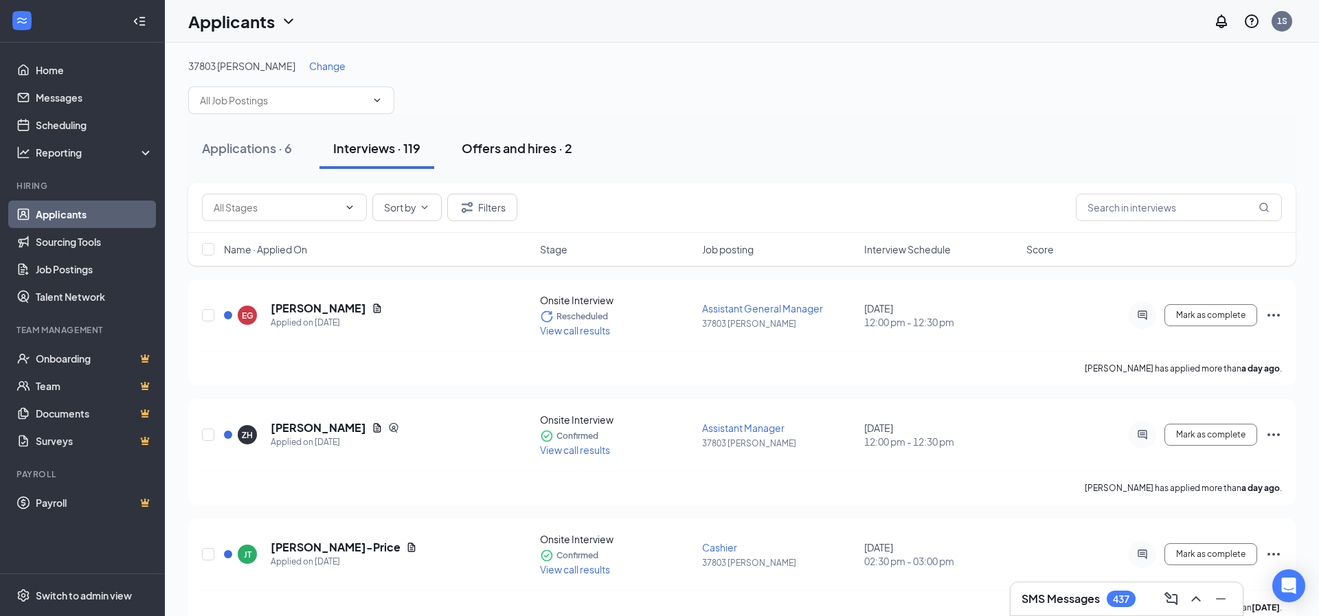
click at [501, 150] on div "Offers and hires · 2" at bounding box center [517, 147] width 111 height 17
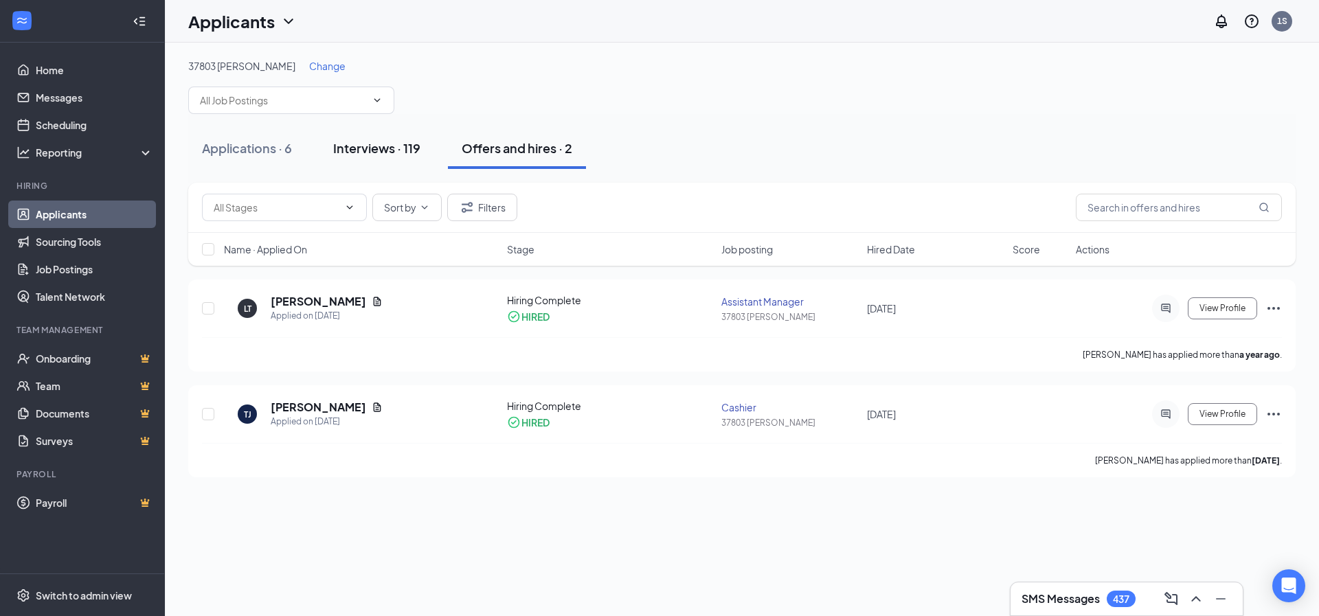
click at [391, 148] on div "Interviews · 119" at bounding box center [376, 147] width 87 height 17
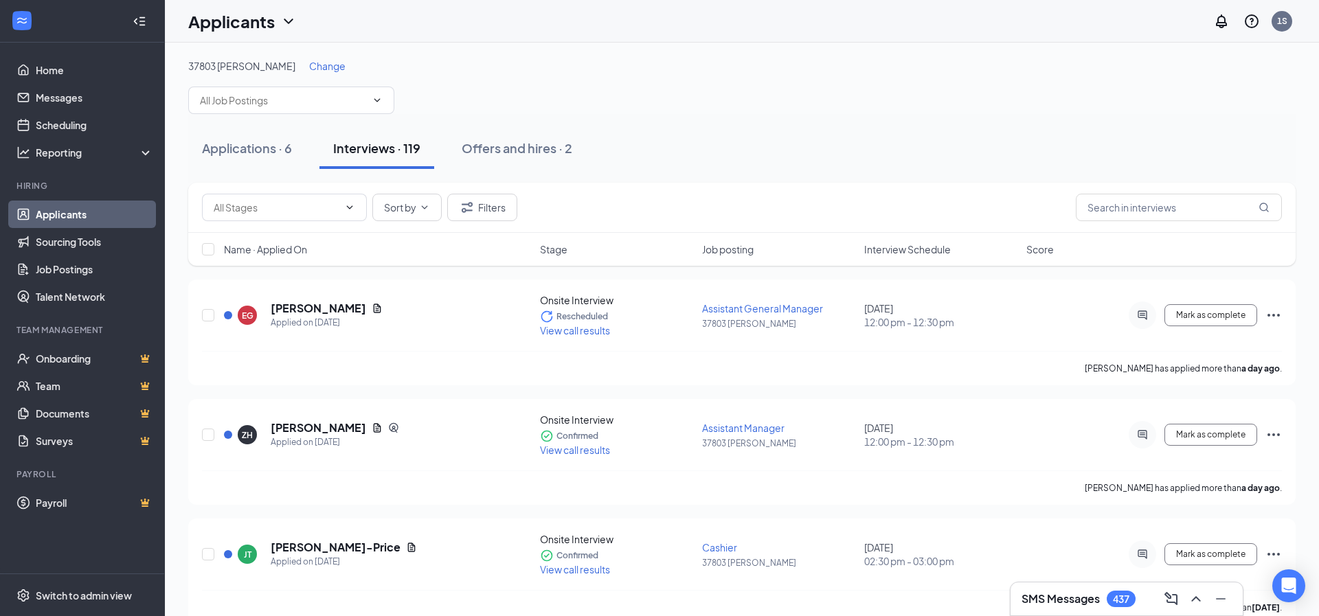
click at [309, 68] on span "Change" at bounding box center [327, 66] width 36 height 12
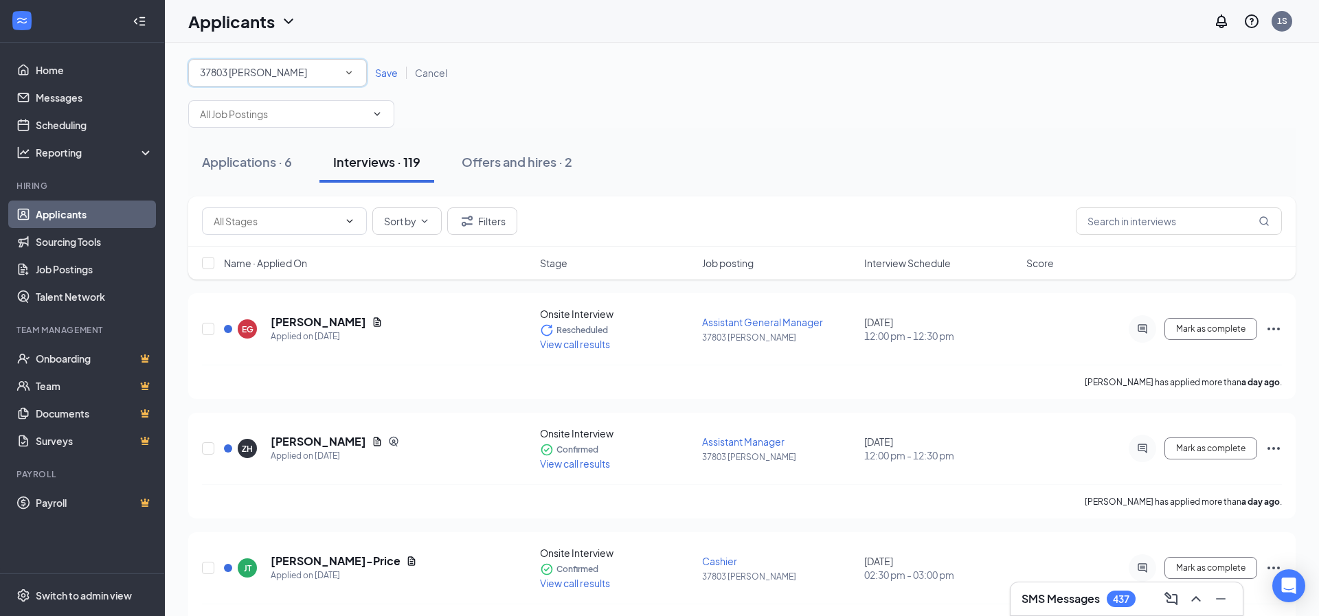
click at [305, 72] on div "37803 [PERSON_NAME]" at bounding box center [277, 73] width 155 height 16
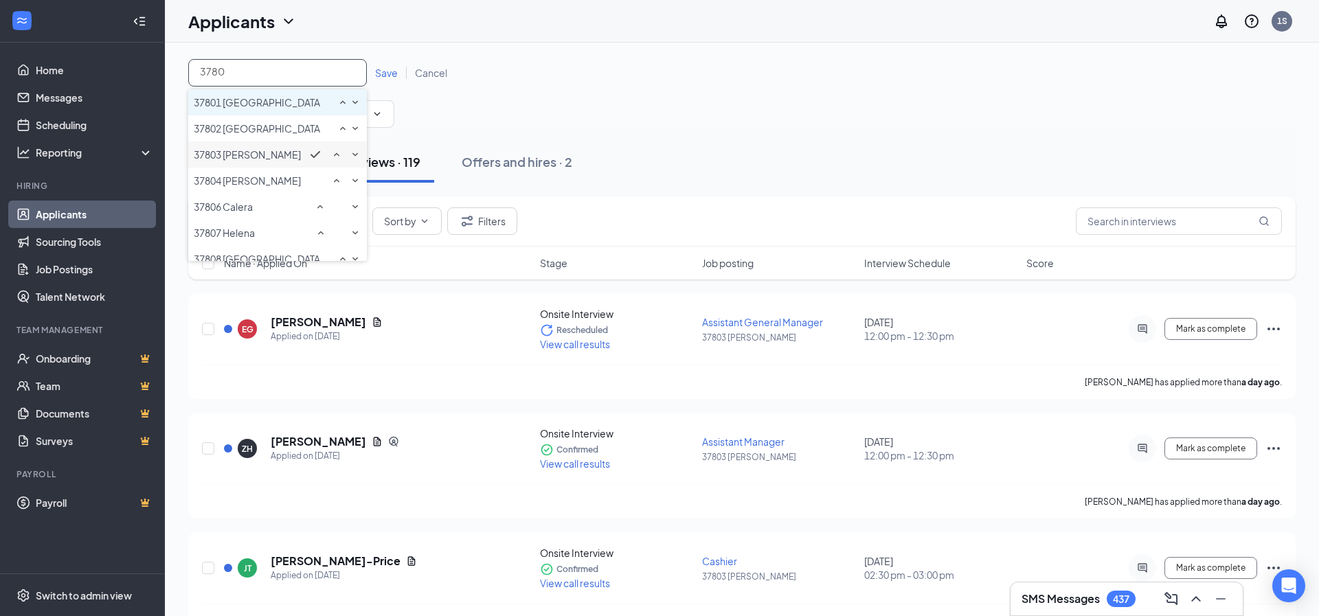
type input "37802"
click at [289, 104] on div "37802 [GEOGRAPHIC_DATA]" at bounding box center [278, 102] width 168 height 16
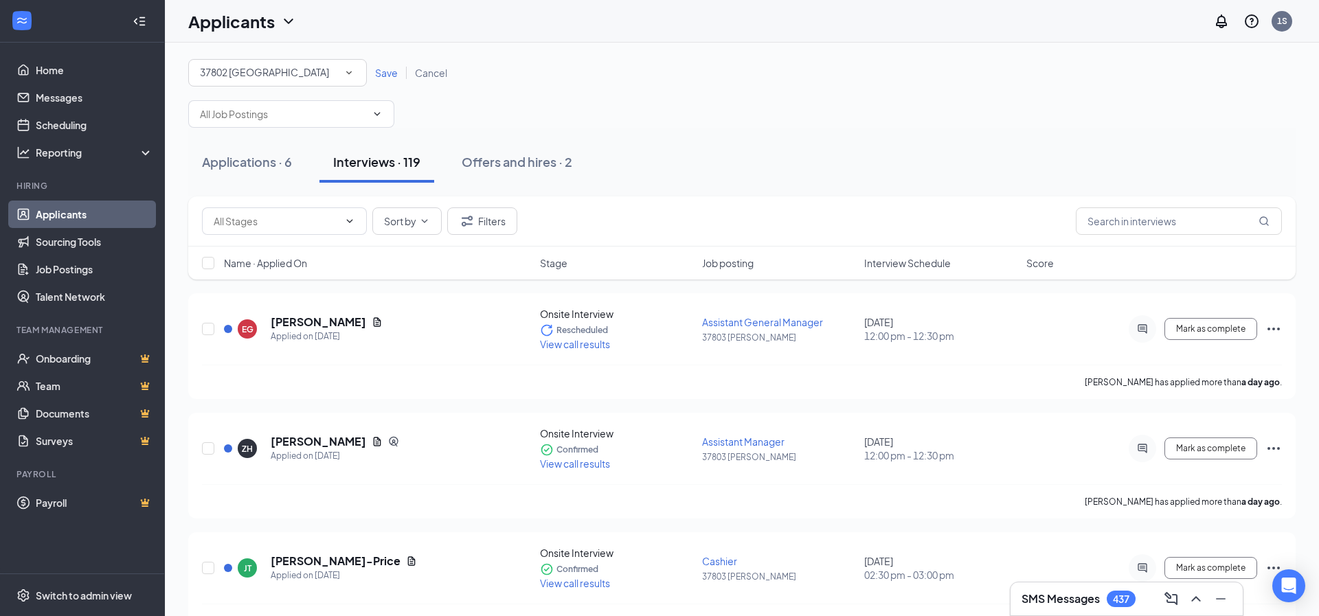
click at [378, 71] on span "Save" at bounding box center [386, 73] width 23 height 12
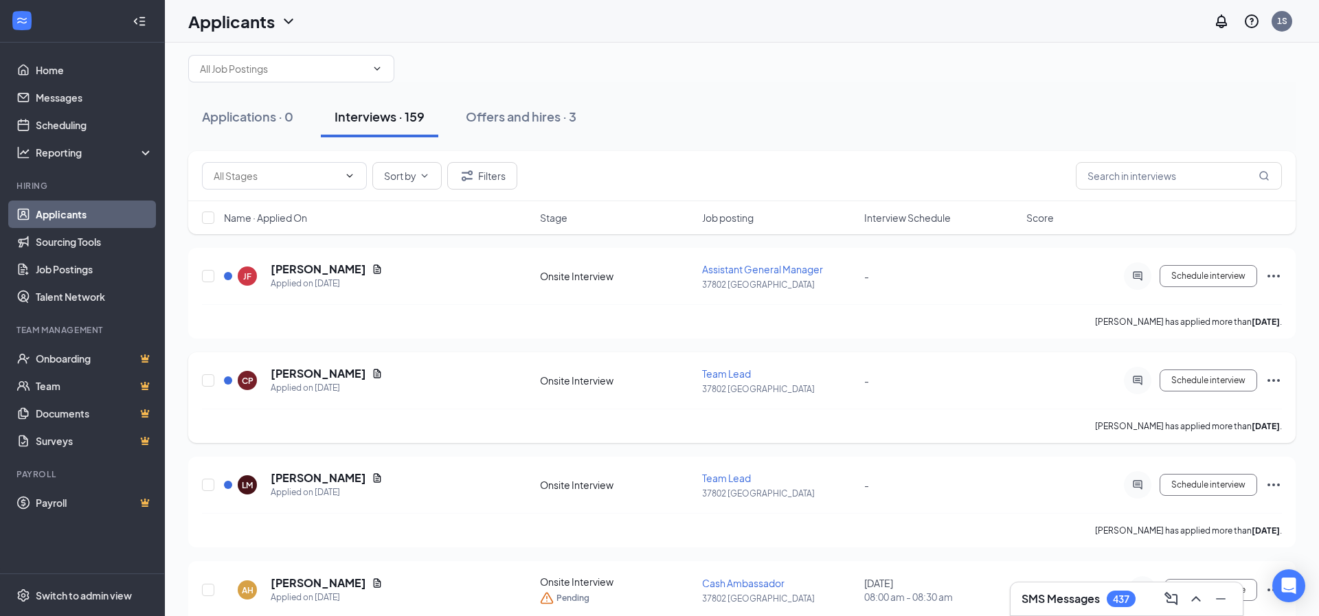
scroll to position [32, 0]
click at [236, 117] on div "Applications · 0" at bounding box center [247, 115] width 91 height 17
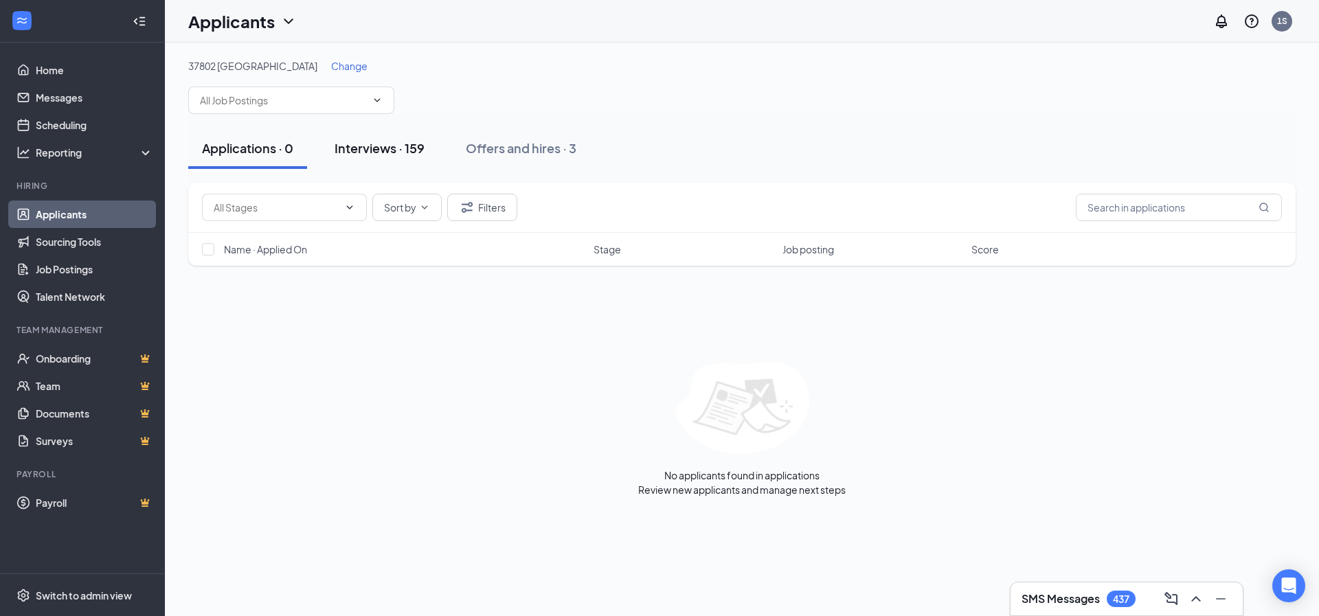
click at [367, 148] on div "Interviews · 159" at bounding box center [380, 147] width 90 height 17
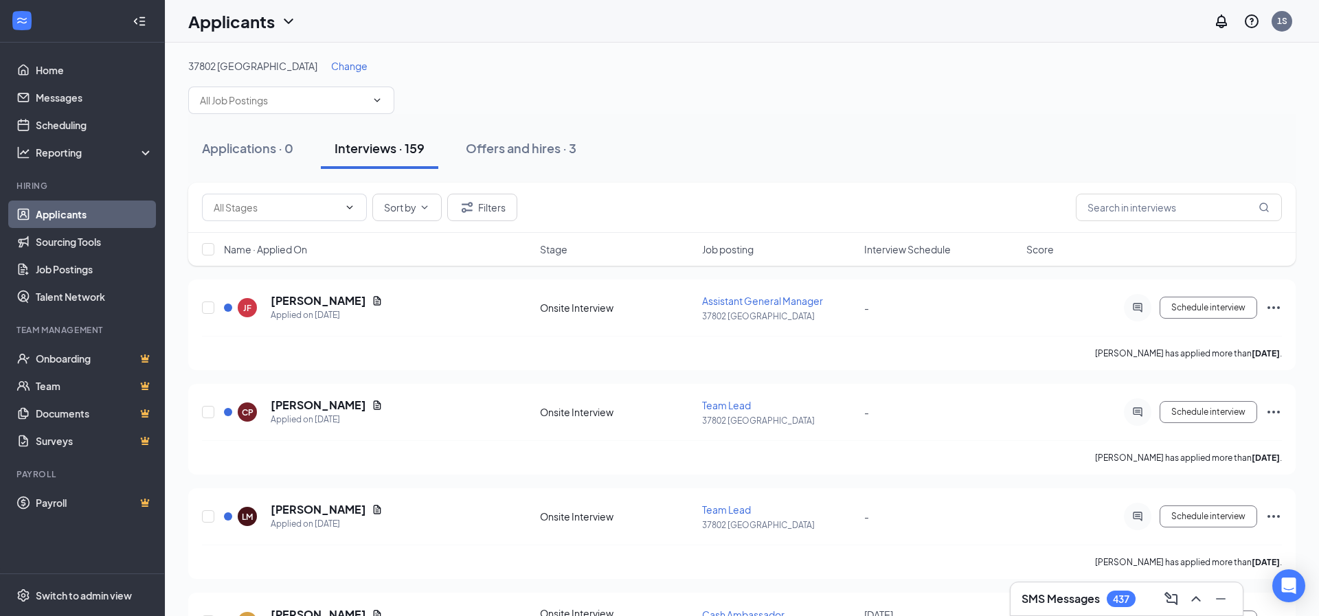
click at [692, 135] on div "Applications · 0 Interviews · 159 Offers and hires · 3" at bounding box center [741, 148] width 1107 height 41
click at [331, 68] on span "Change" at bounding box center [349, 66] width 36 height 12
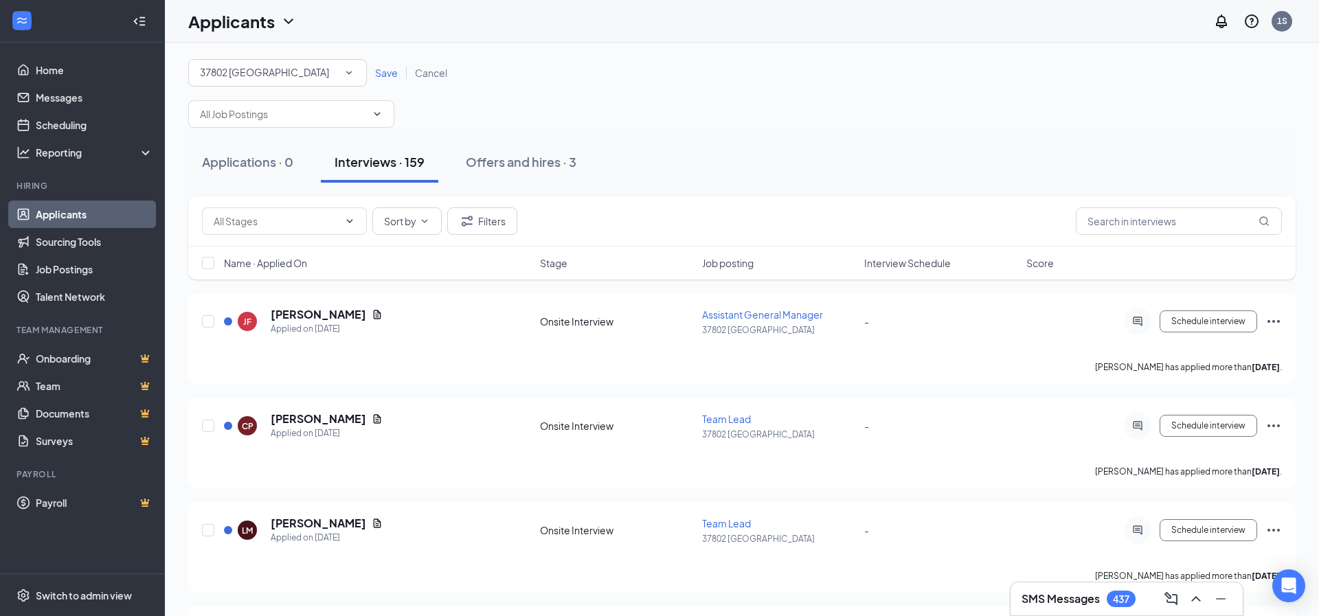
click at [304, 67] on div "37802 [GEOGRAPHIC_DATA]" at bounding box center [277, 73] width 155 height 16
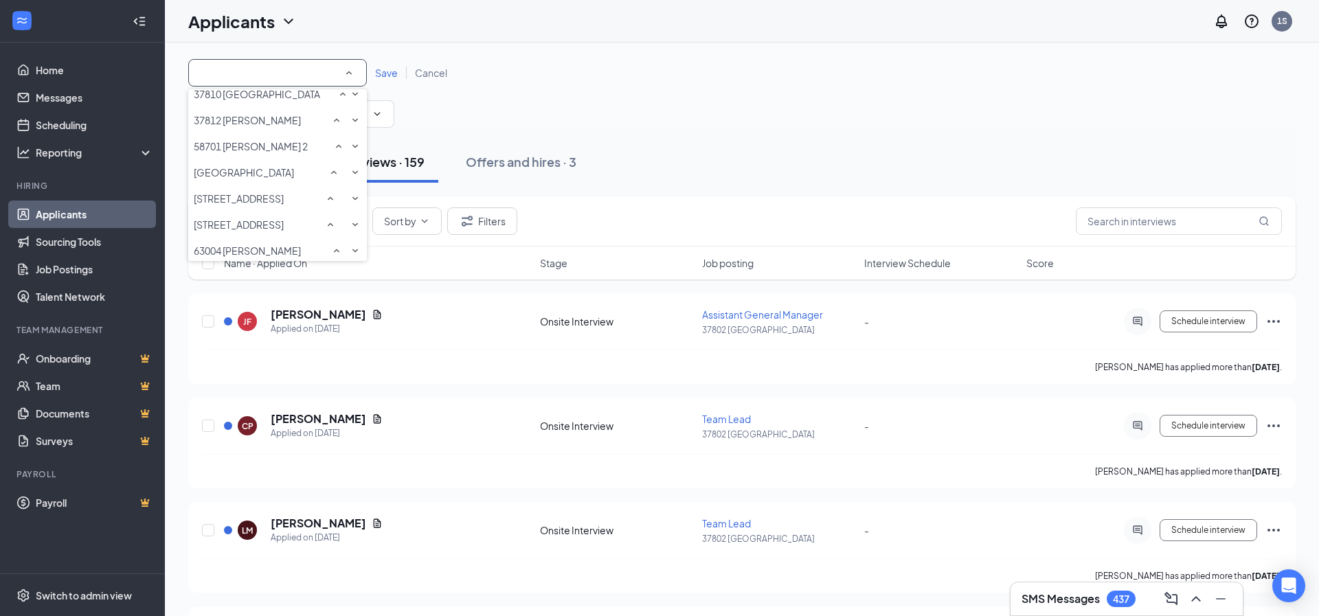
scroll to position [658, 0]
click at [542, 111] on div "All Locations 37802 Birmingham Save Cancel" at bounding box center [741, 93] width 1107 height 69
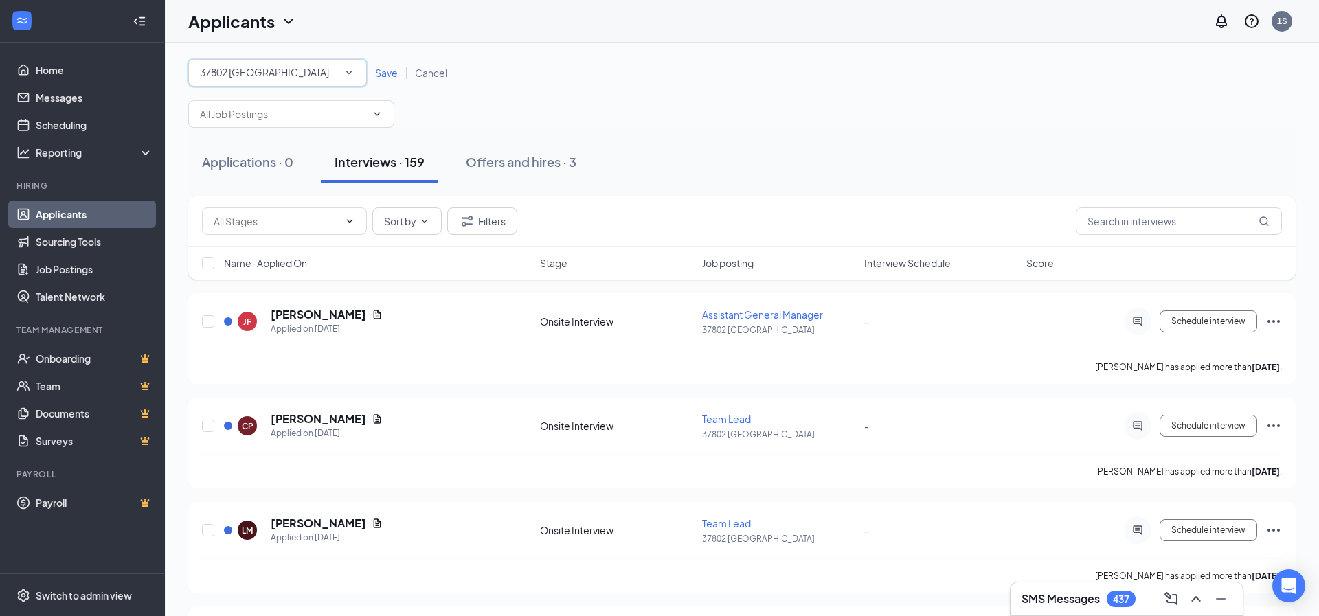
click at [357, 76] on div "All Locations 37802 Birmingham" at bounding box center [277, 72] width 179 height 27
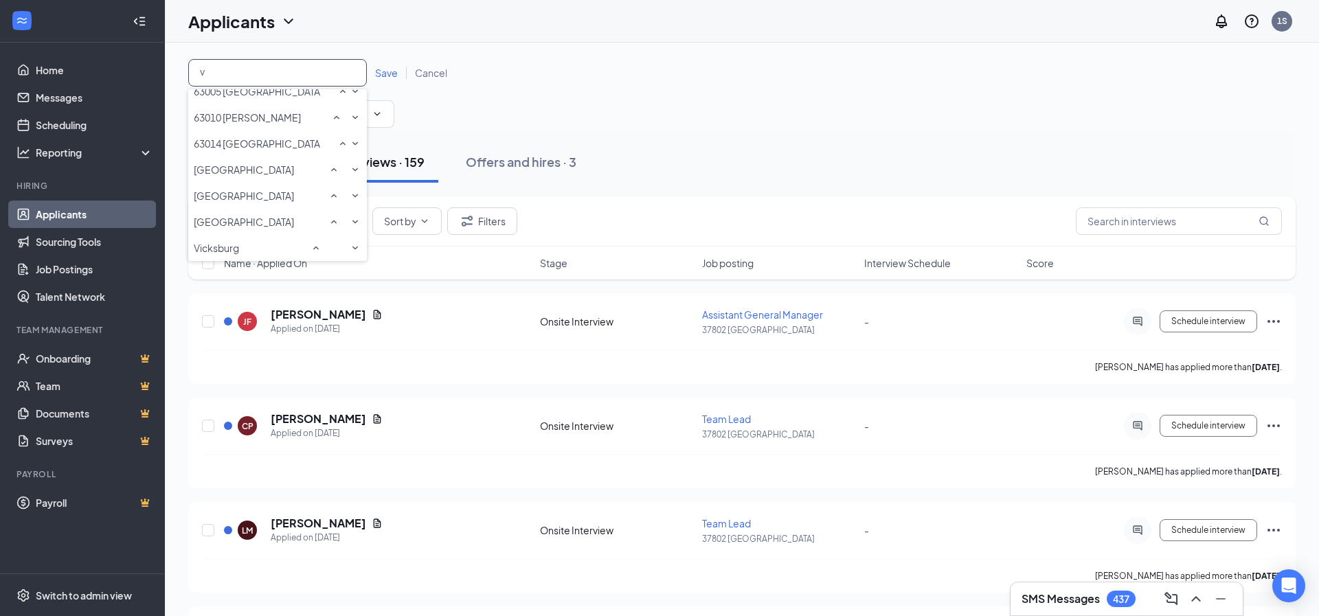
scroll to position [0, 0]
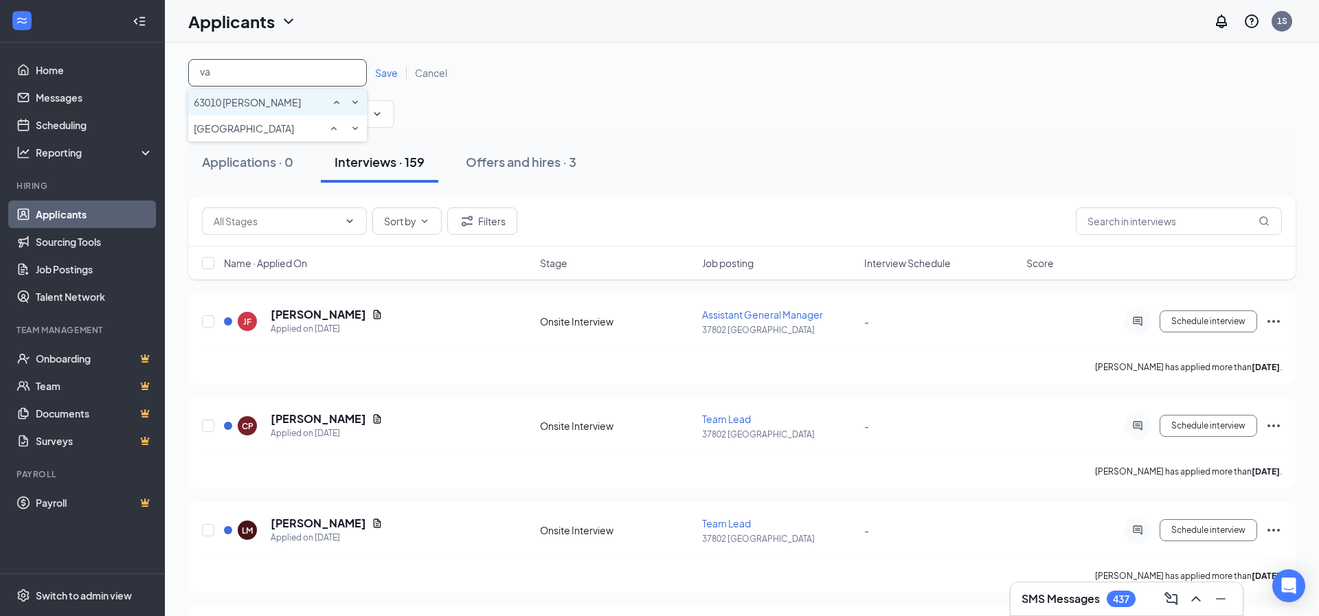
type input "v"
type input "c"
type input "v"
type input "37804"
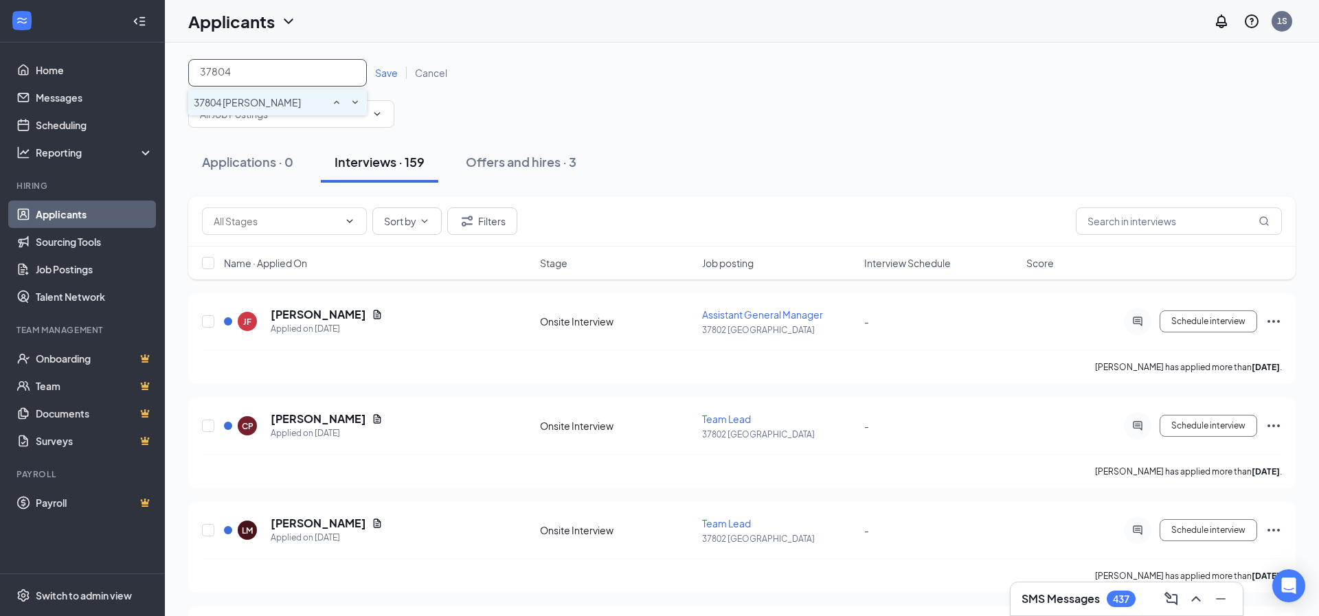
click at [287, 111] on div "37804 [PERSON_NAME]" at bounding box center [278, 102] width 168 height 16
click at [376, 76] on span "Save" at bounding box center [386, 73] width 23 height 12
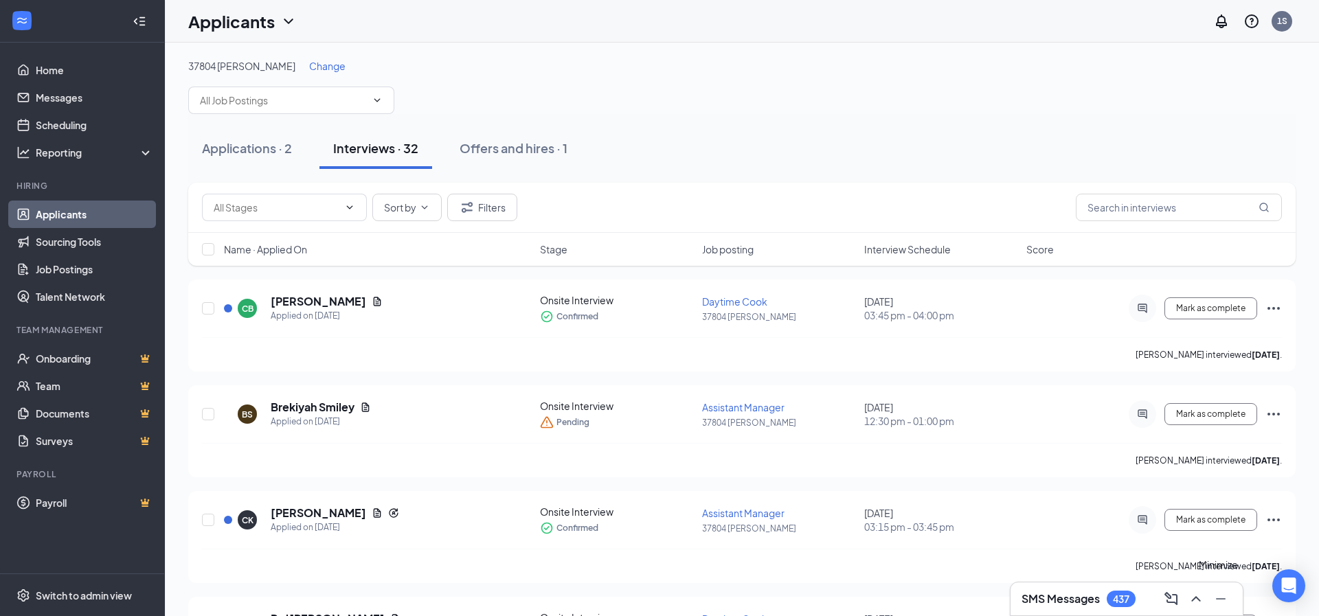
click at [1228, 594] on icon "Minimize" at bounding box center [1220, 599] width 16 height 16
click at [309, 65] on span "Change" at bounding box center [327, 66] width 36 height 12
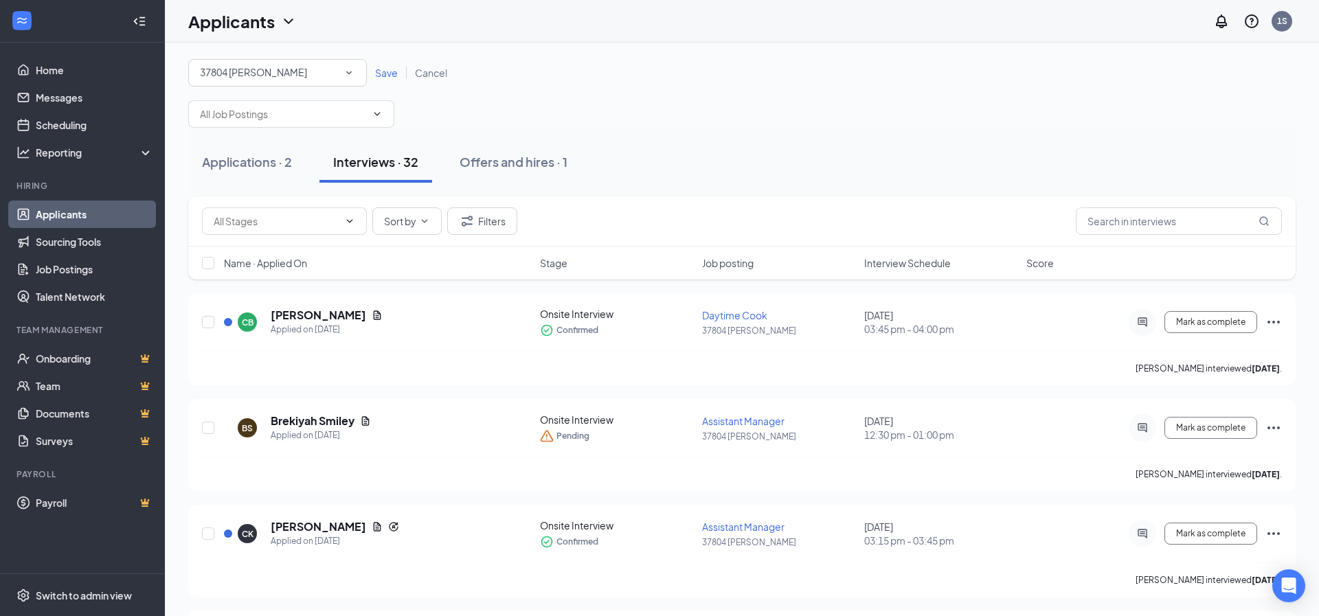
click at [306, 73] on div "37804 [PERSON_NAME]" at bounding box center [277, 73] width 155 height 16
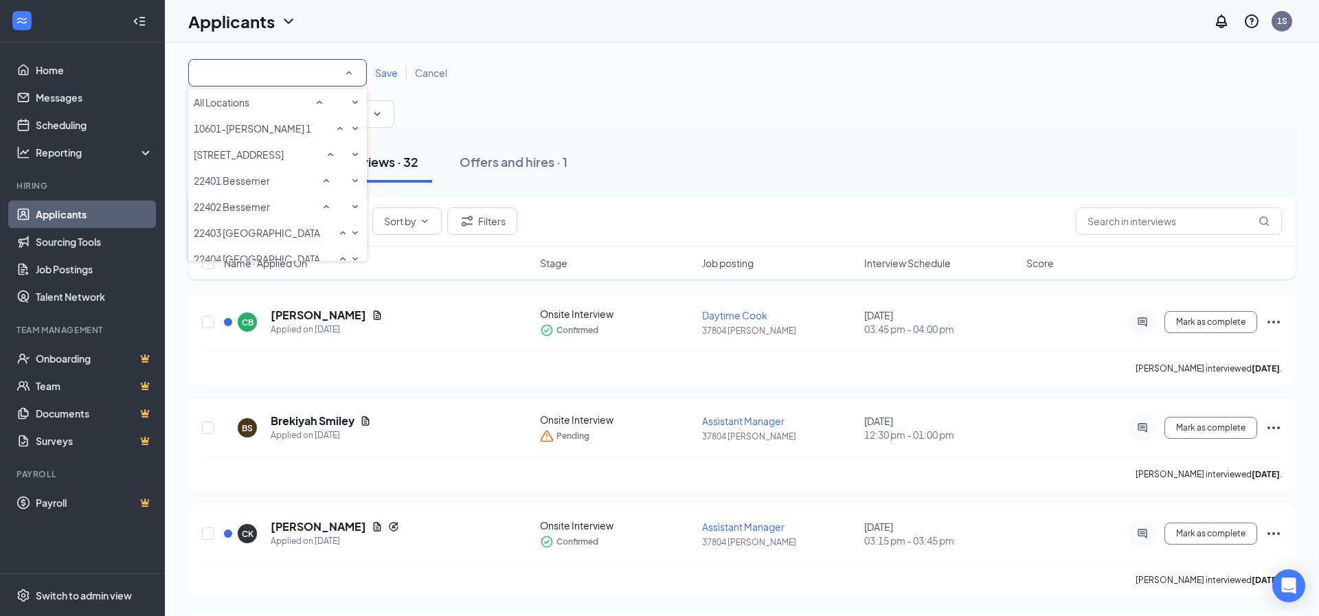
scroll to position [521, 0]
click at [279, 86] on div "37803 [PERSON_NAME]" at bounding box center [278, 77] width 168 height 16
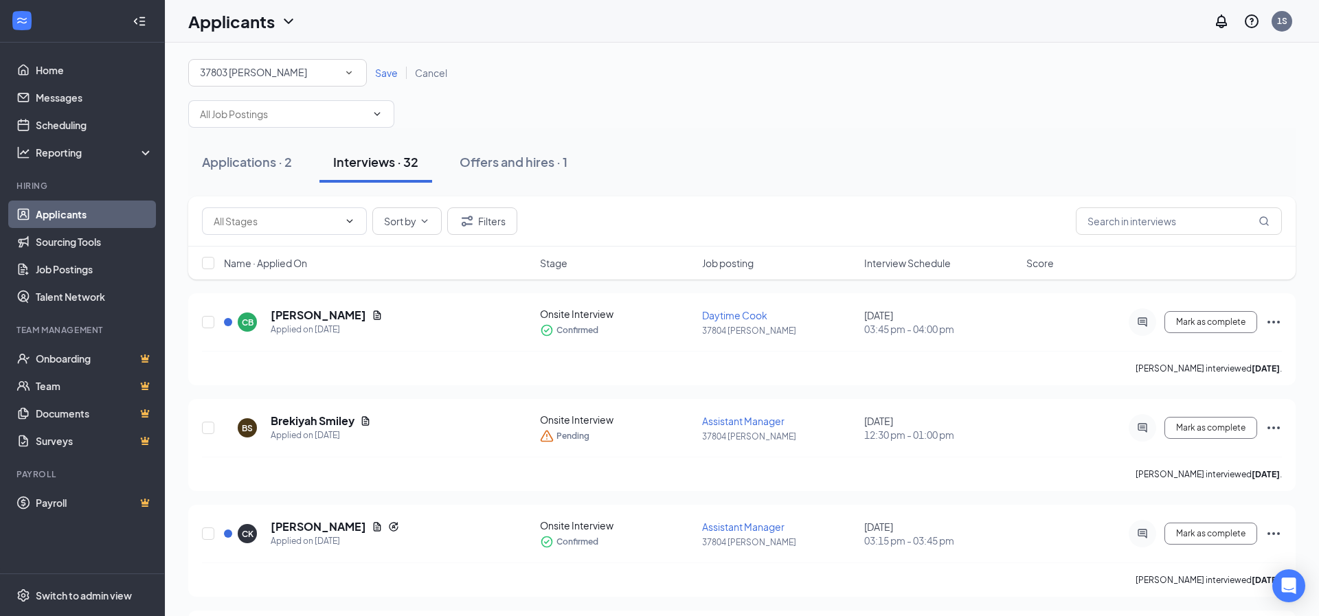
click at [393, 74] on span "Save" at bounding box center [386, 73] width 23 height 12
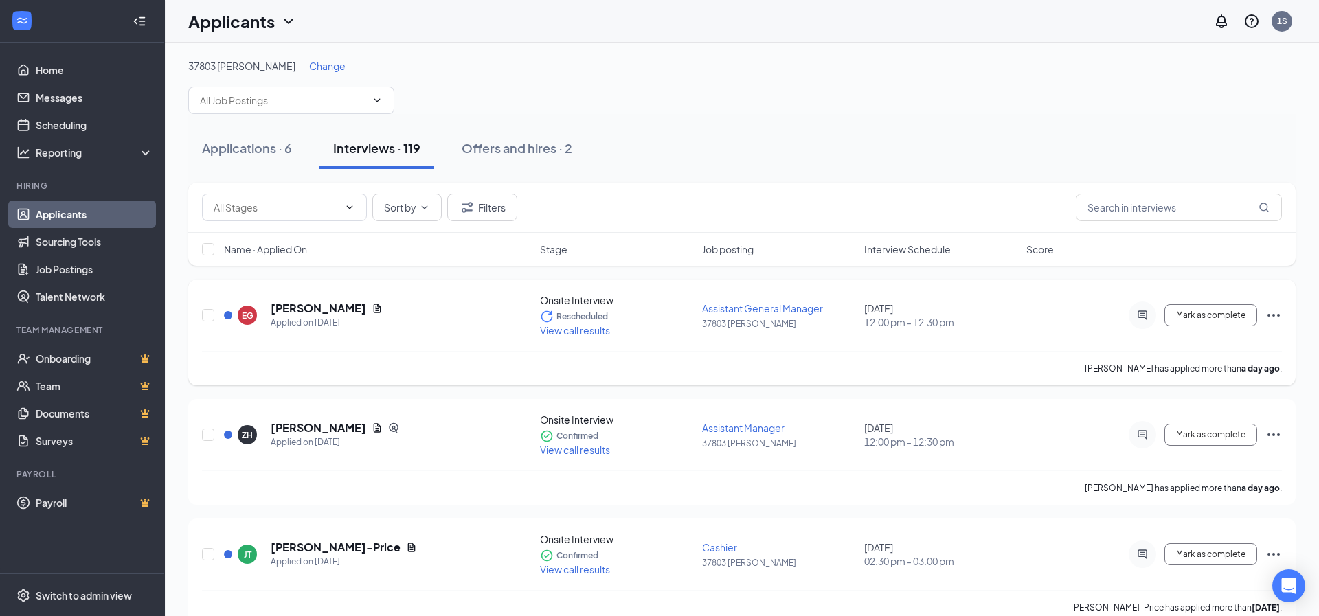
click at [582, 332] on span "View call results" at bounding box center [575, 330] width 70 height 12
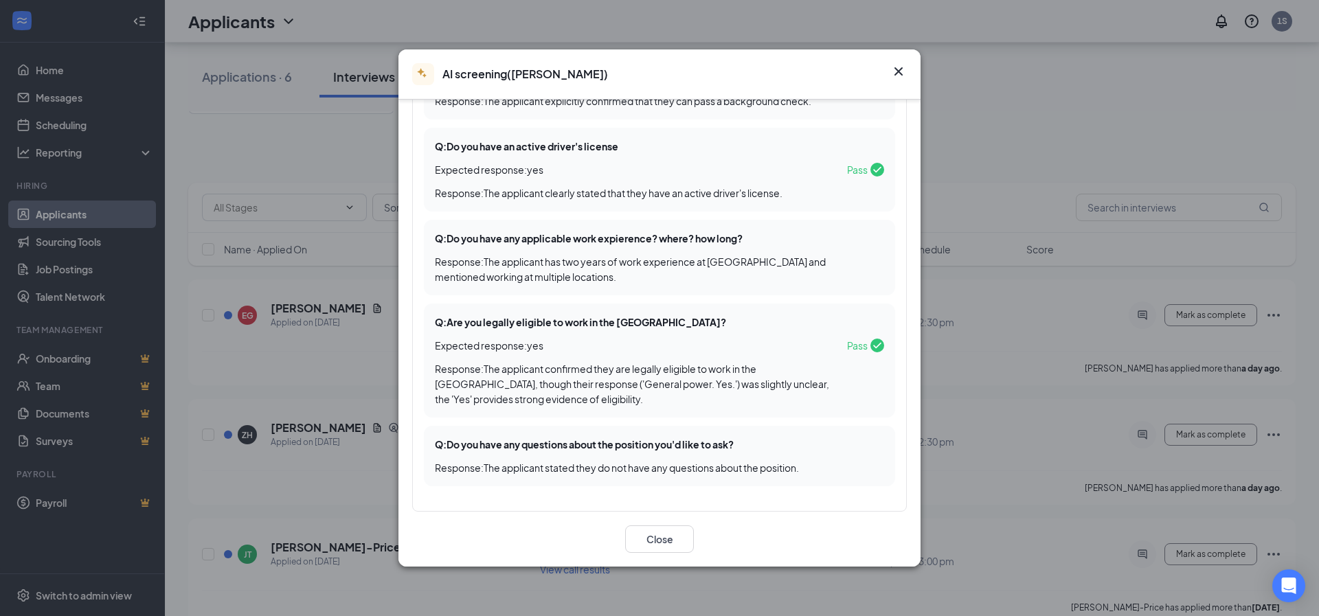
scroll to position [272, 0]
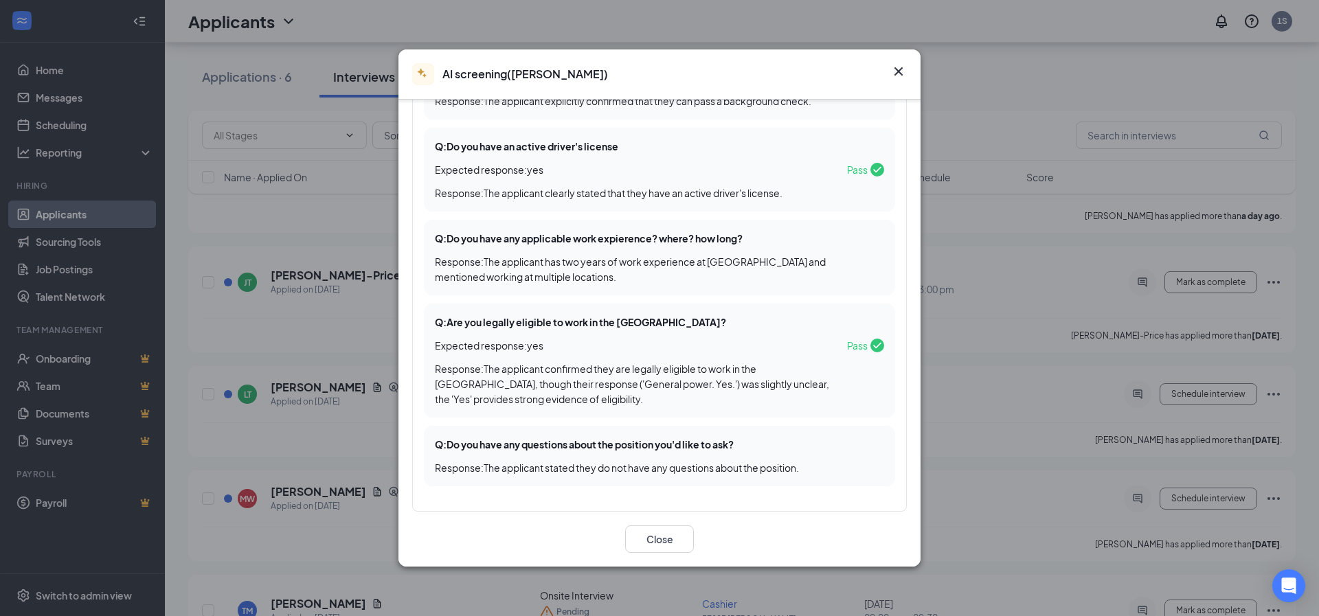
click at [909, 73] on div "AI screening ( Ethan Goeb )" at bounding box center [659, 74] width 522 height 50
click at [896, 68] on icon "Cross" at bounding box center [898, 71] width 8 height 8
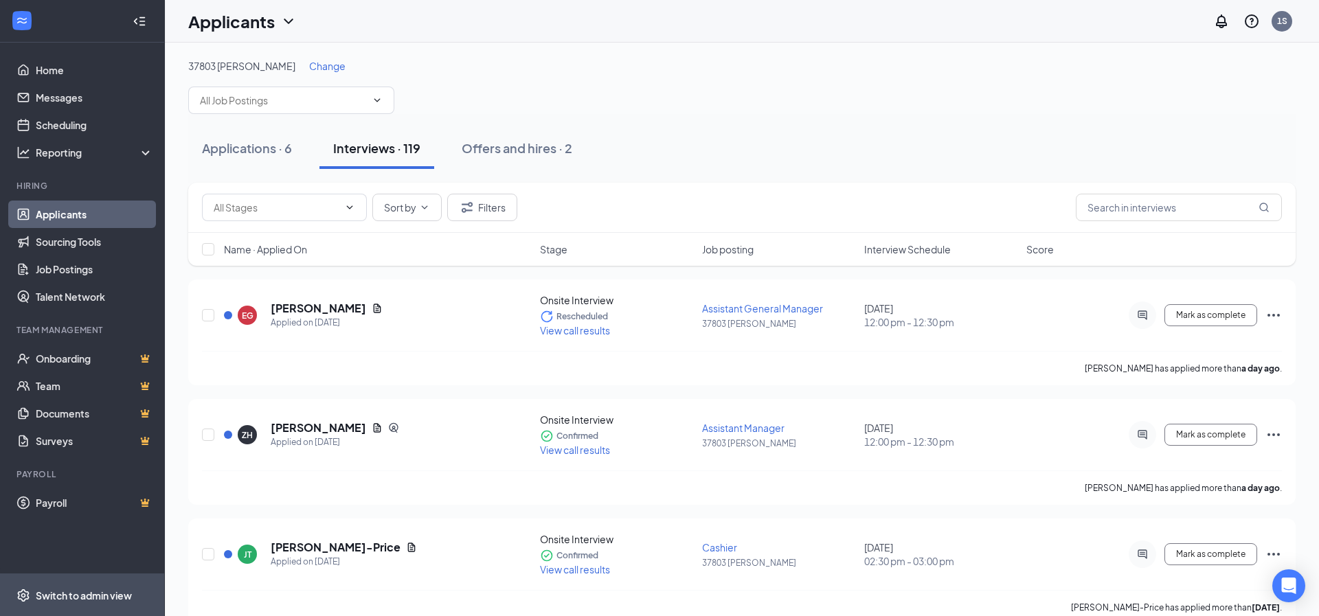
click at [84, 579] on span "Switch to admin view" at bounding box center [94, 595] width 117 height 42
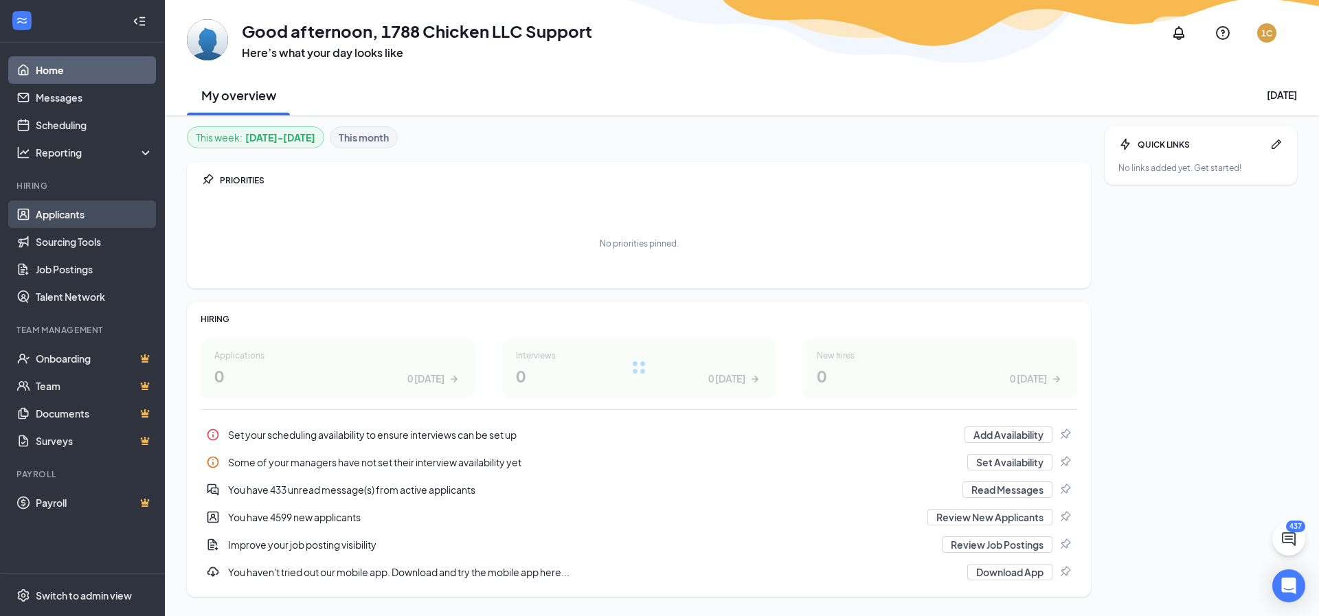
click at [75, 214] on link "Applicants" at bounding box center [94, 214] width 117 height 27
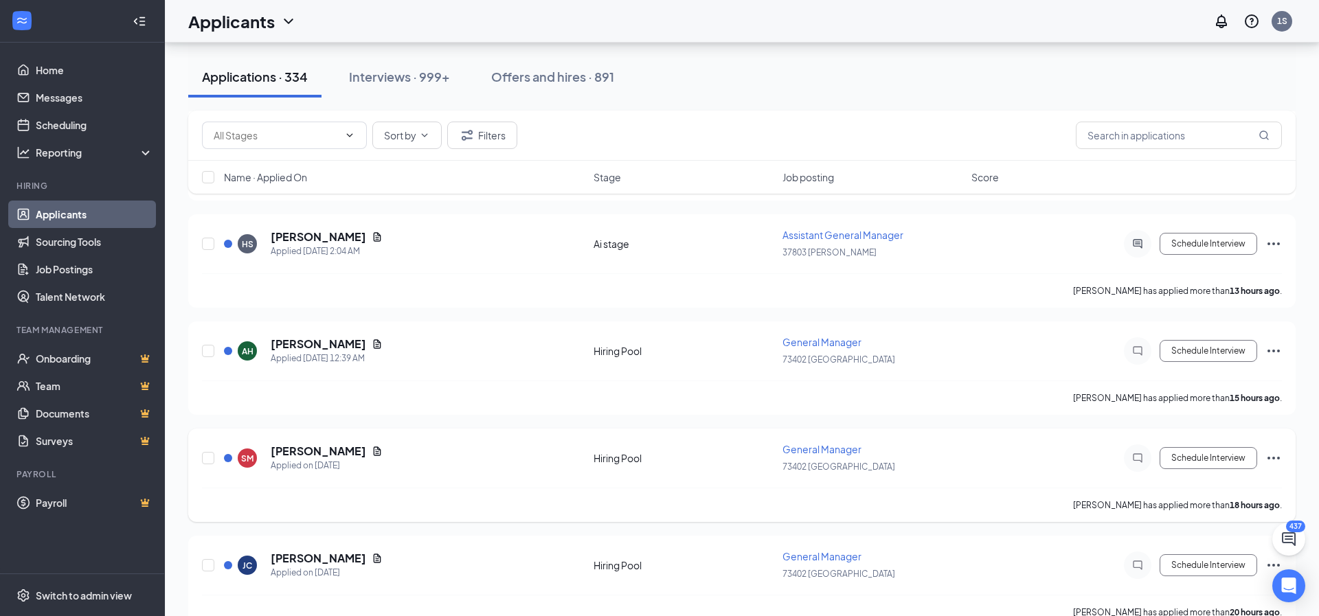
scroll to position [889, 0]
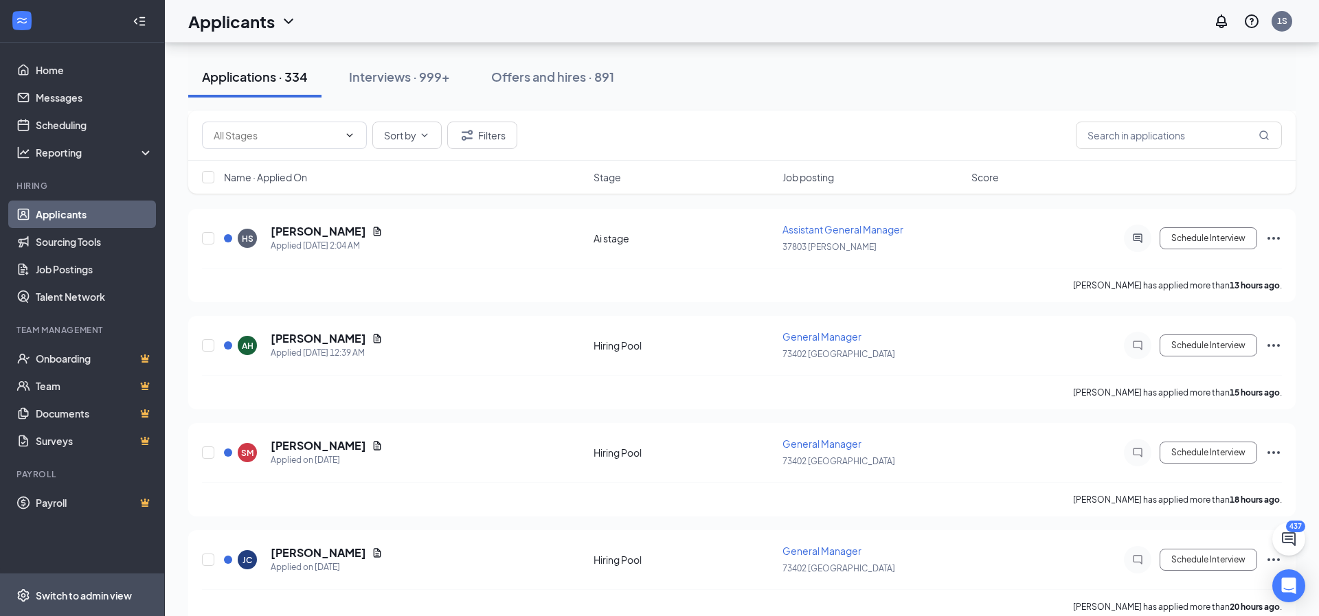
click at [95, 594] on div "Switch to admin view" at bounding box center [84, 596] width 96 height 14
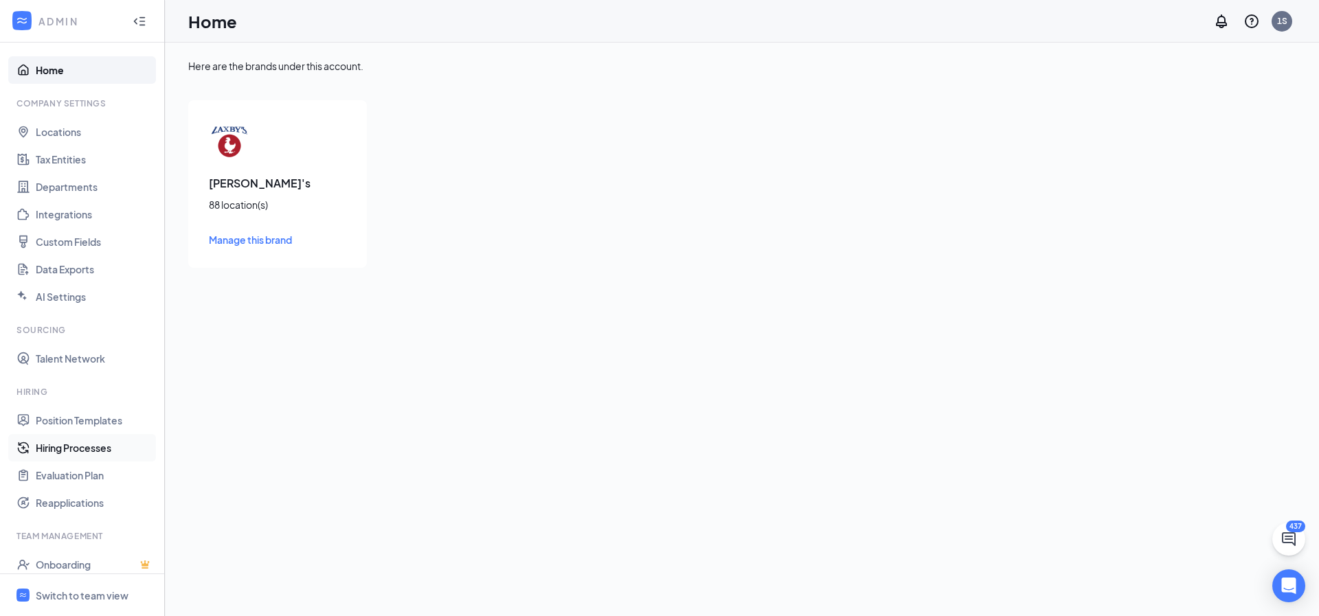
click at [88, 449] on link "Hiring Processes" at bounding box center [94, 447] width 117 height 27
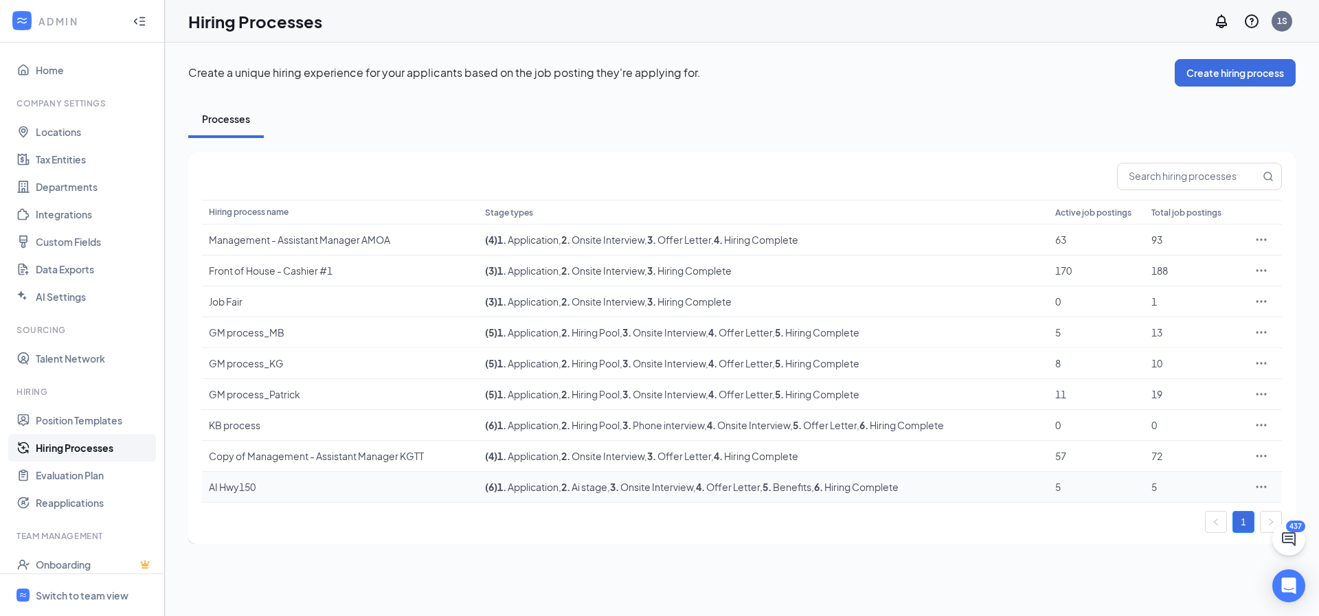
click at [1260, 485] on icon "Ellipses" at bounding box center [1261, 487] width 14 height 14
click at [1173, 363] on span "Edit" at bounding box center [1198, 363] width 118 height 15
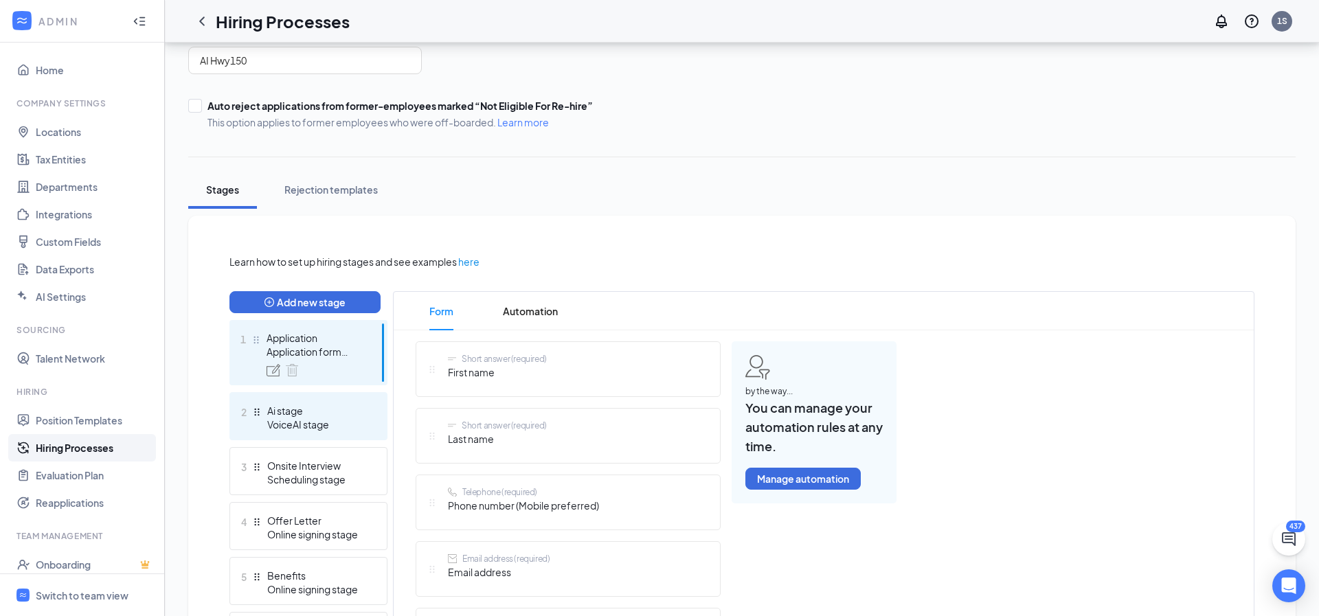
scroll to position [122, 0]
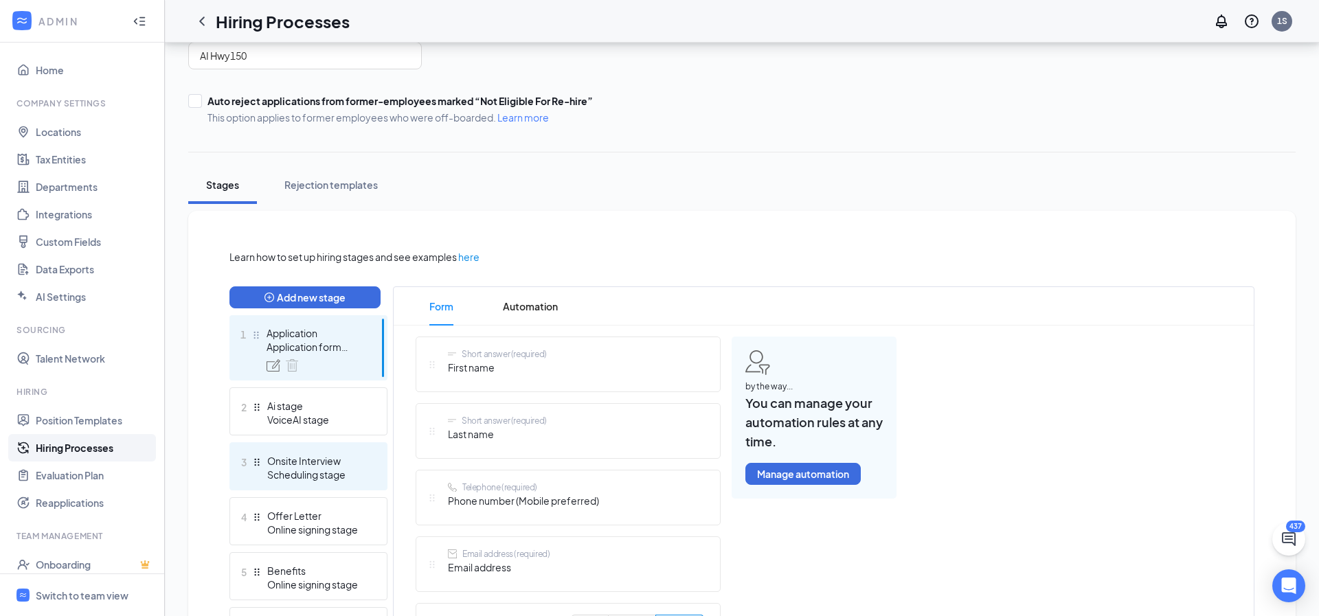
click at [315, 481] on div "3 Onsite Interview Scheduling stage" at bounding box center [308, 466] width 158 height 48
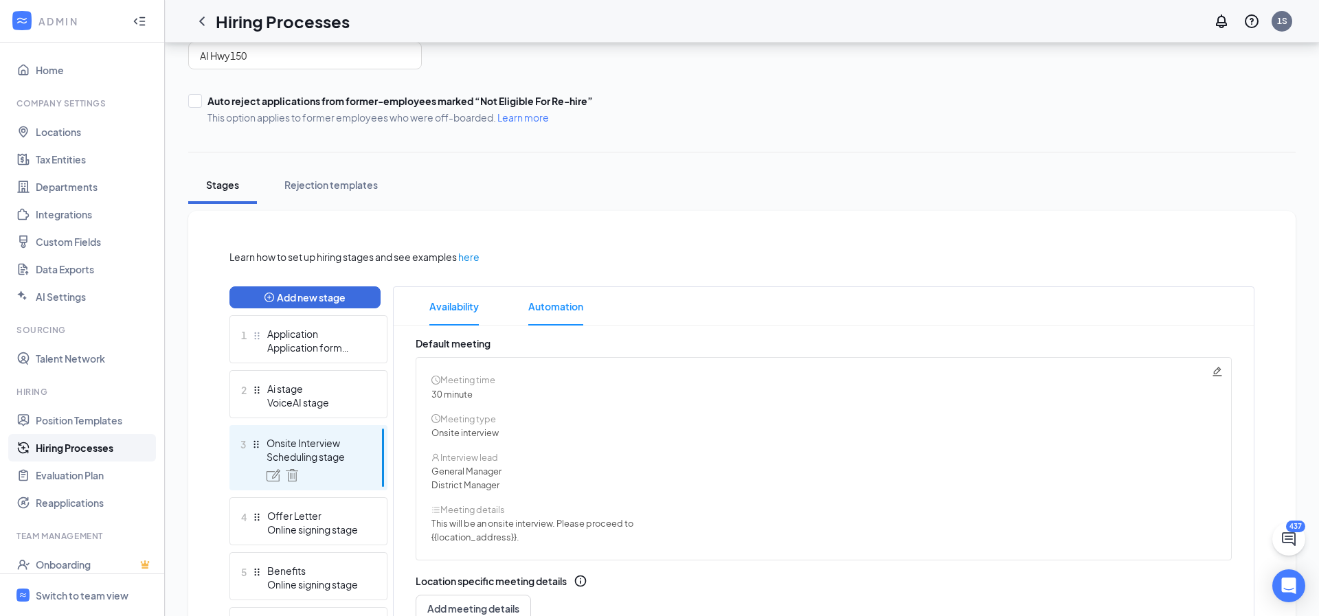
click at [545, 303] on span "Automation" at bounding box center [555, 306] width 55 height 38
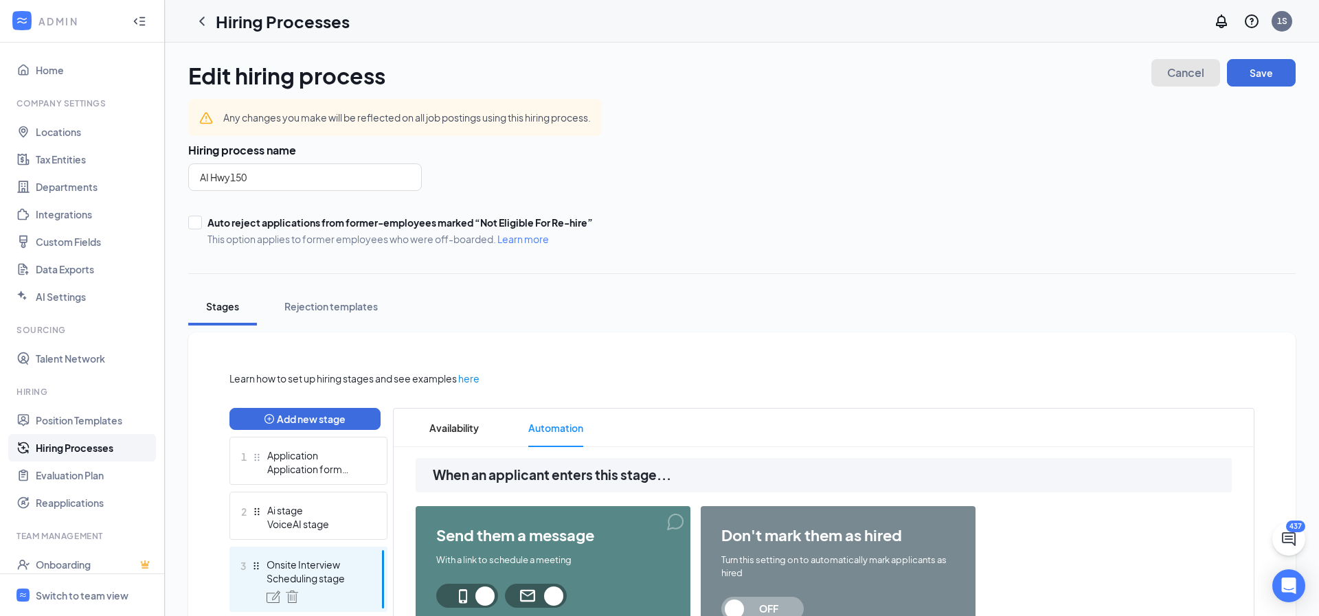
click at [1181, 73] on span "Cancel" at bounding box center [1185, 73] width 37 height 10
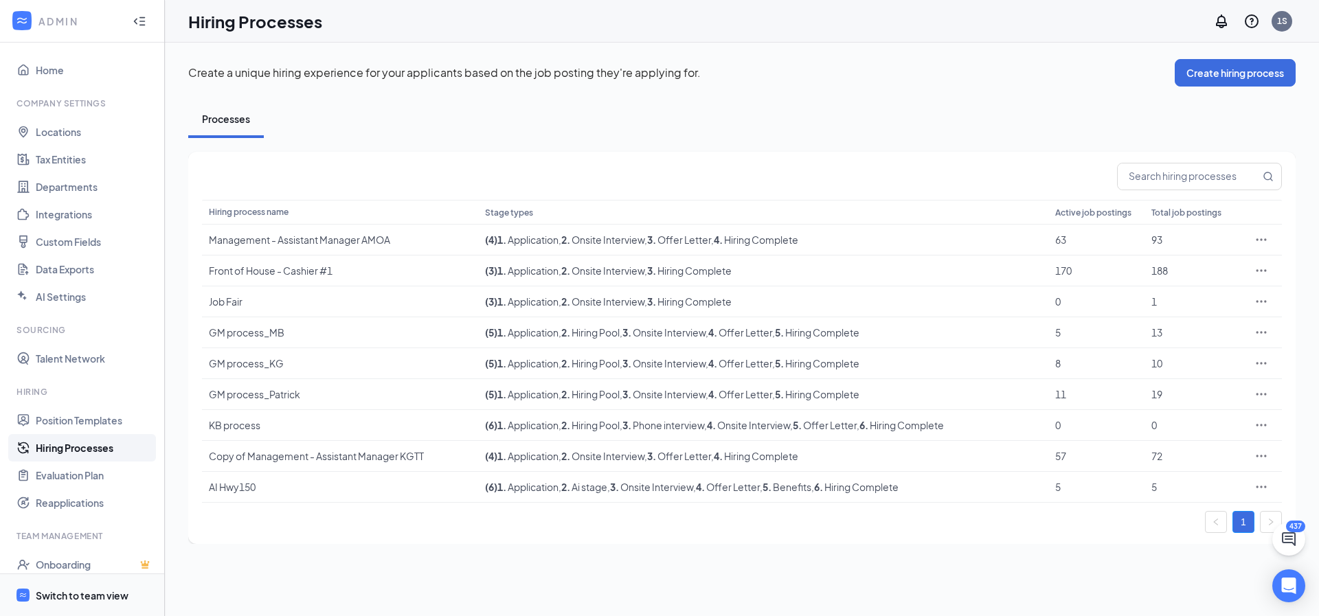
click at [117, 593] on div "Switch to team view" at bounding box center [82, 596] width 93 height 14
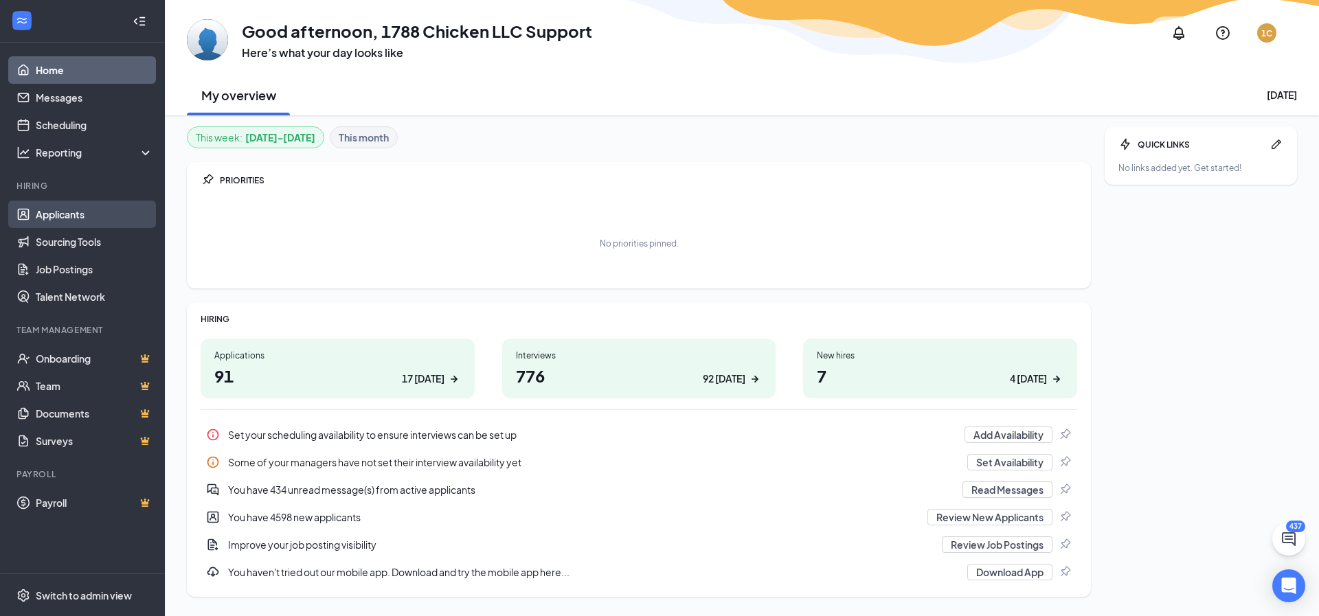
click at [60, 212] on link "Applicants" at bounding box center [94, 214] width 117 height 27
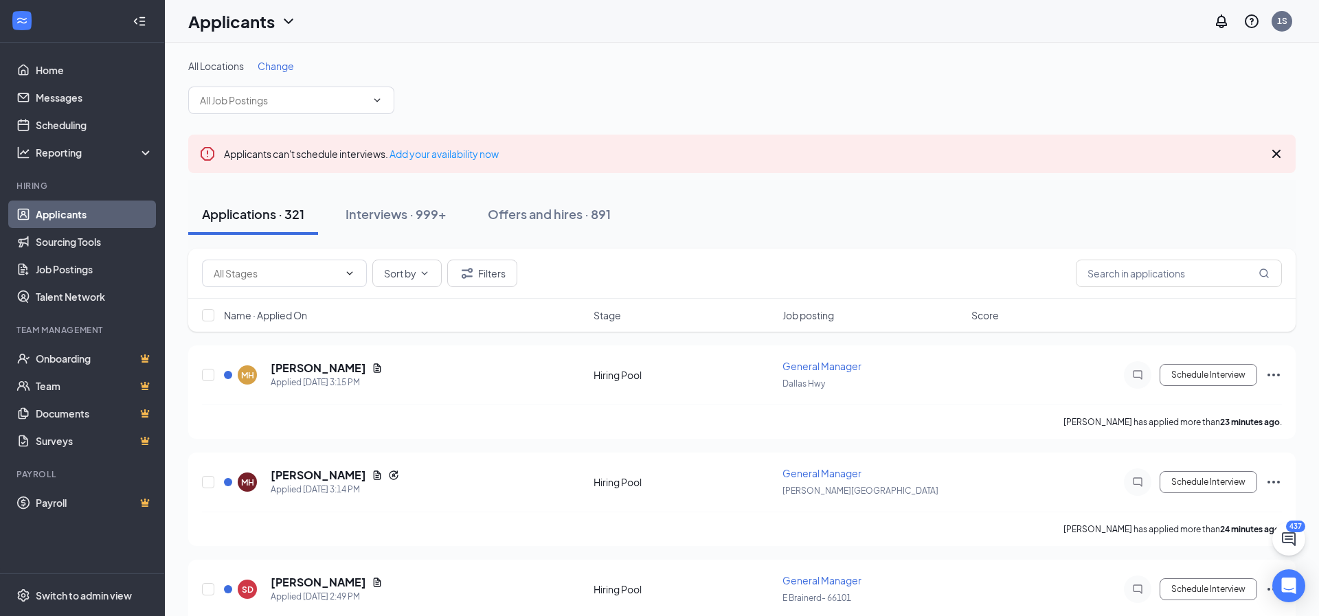
click at [280, 69] on span "Change" at bounding box center [276, 66] width 36 height 12
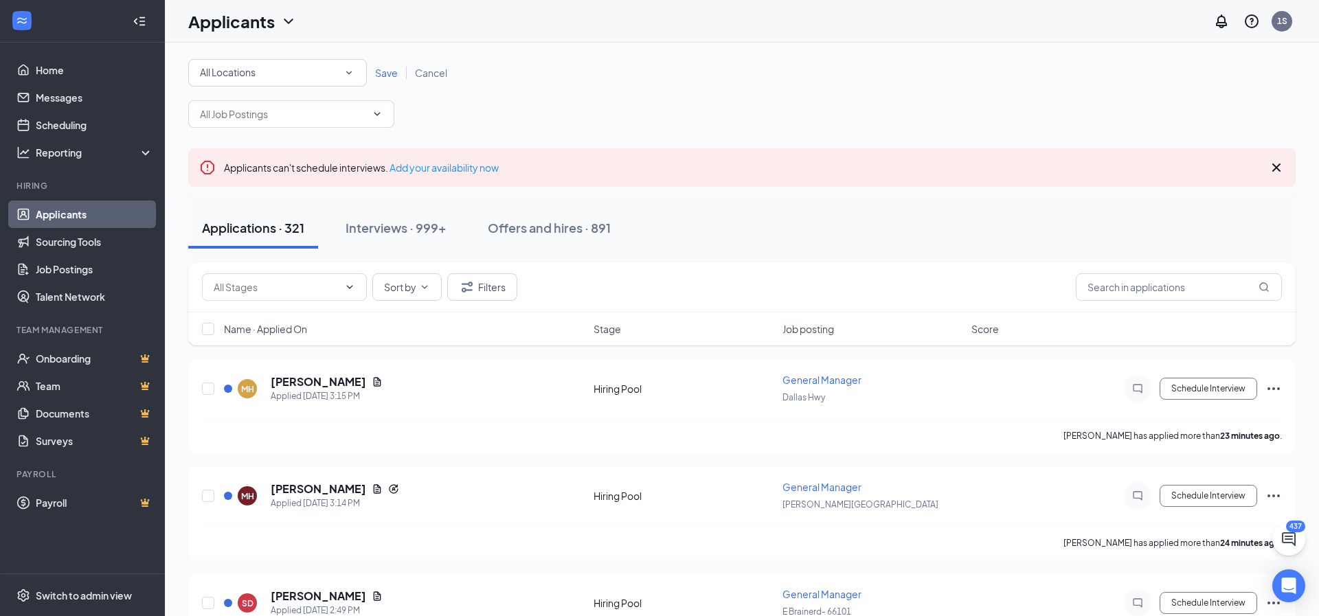
click at [284, 76] on div "All Locations" at bounding box center [277, 73] width 155 height 16
type input "[PERSON_NAME]"
click at [267, 100] on li "37803 [PERSON_NAME]" at bounding box center [277, 111] width 179 height 33
click at [388, 75] on span "Save" at bounding box center [386, 73] width 23 height 12
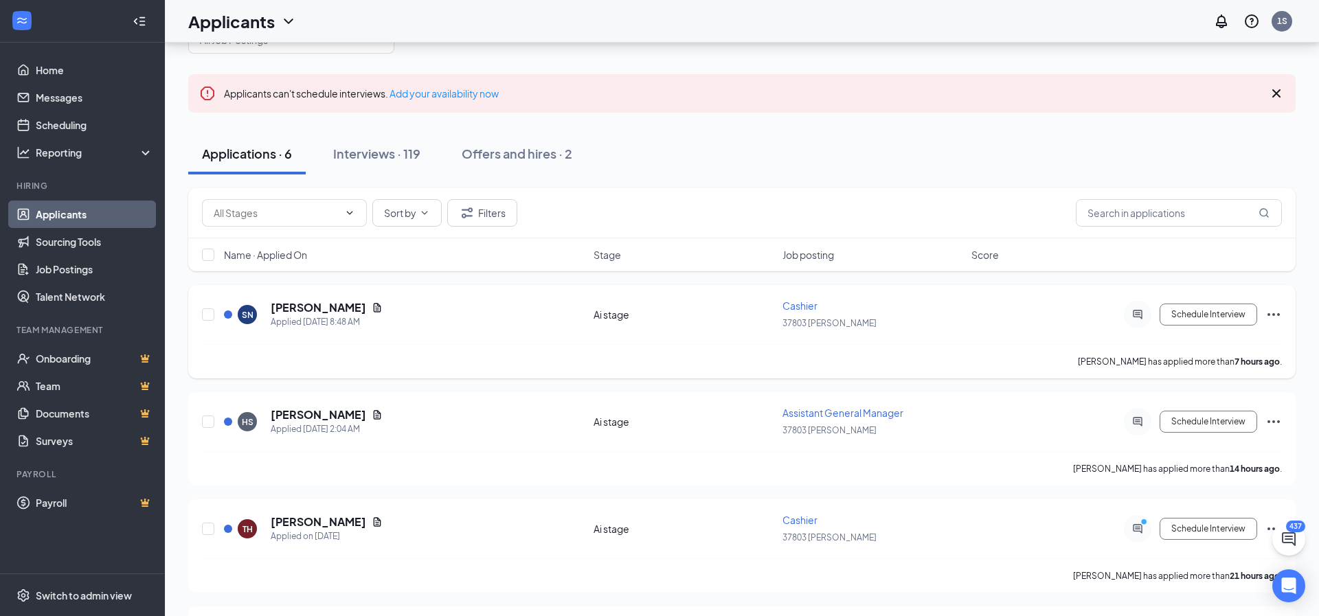
scroll to position [61, 0]
click at [387, 157] on div "Interviews · 119" at bounding box center [376, 152] width 87 height 17
